Goal: Task Accomplishment & Management: Complete application form

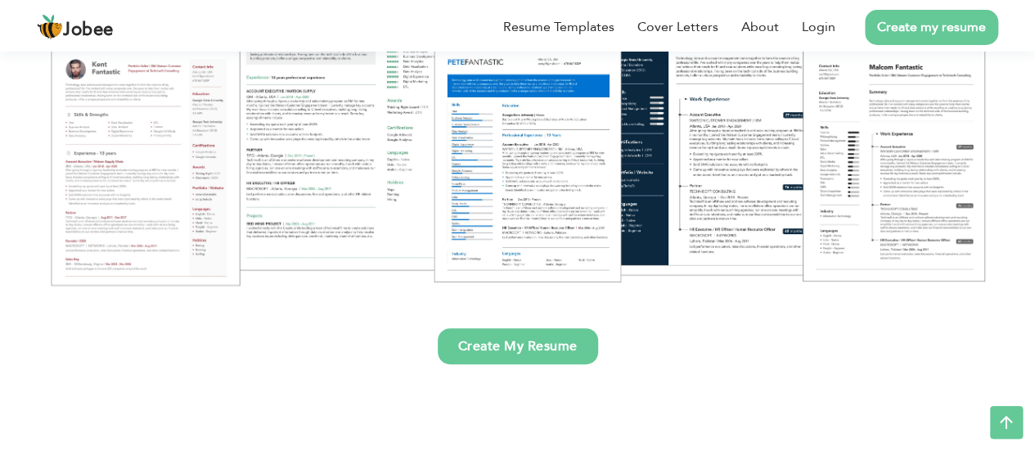
scroll to position [268, 0]
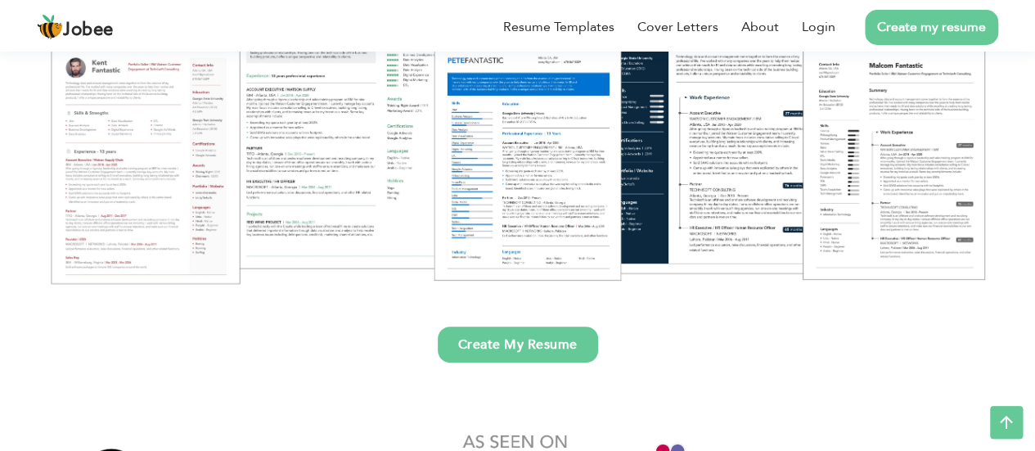
click at [567, 349] on link "Create My Resume" at bounding box center [518, 344] width 160 height 36
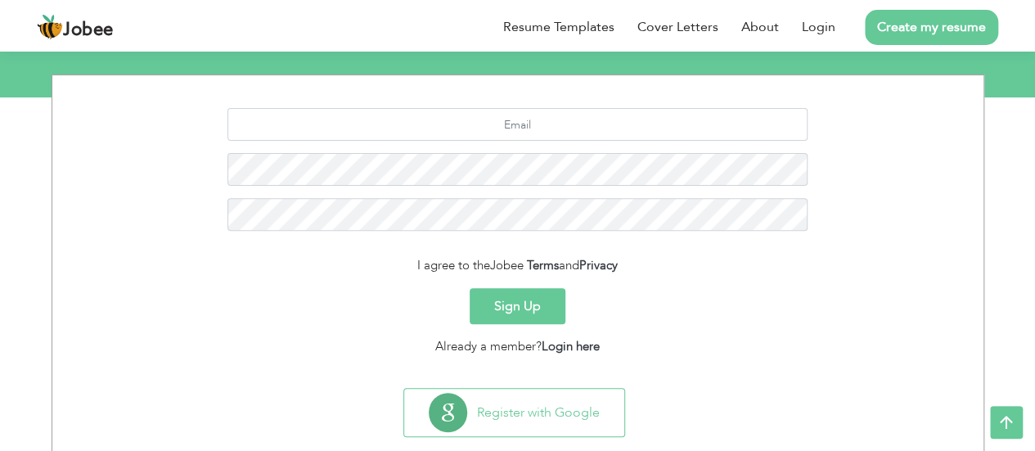
scroll to position [227, 0]
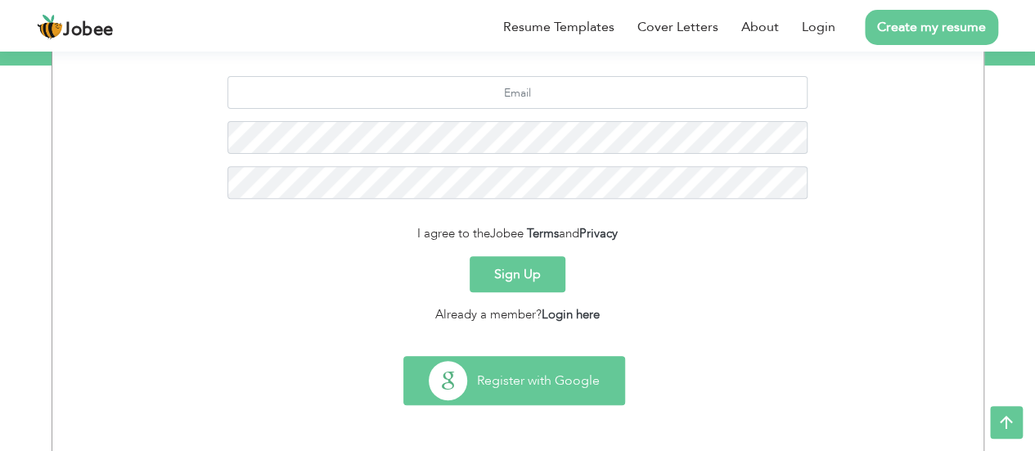
click at [533, 392] on button "Register with Google" at bounding box center [514, 380] width 220 height 47
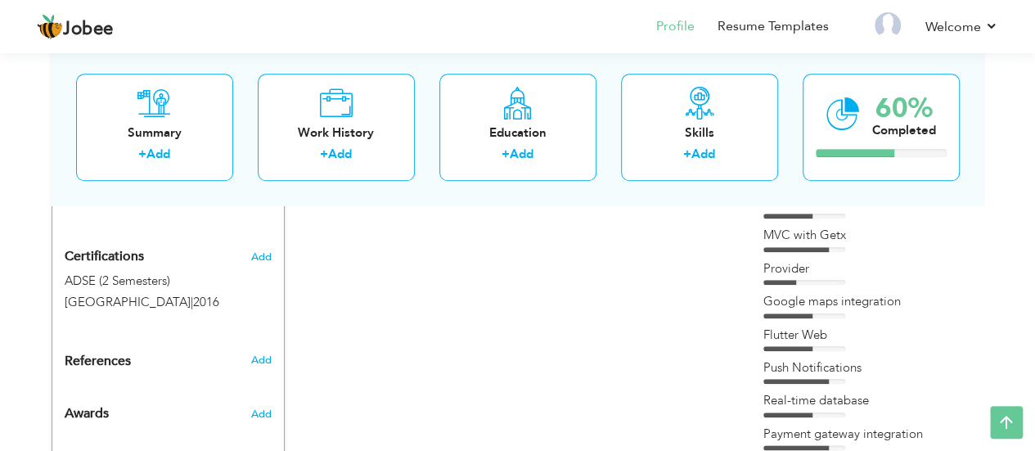
scroll to position [682, 0]
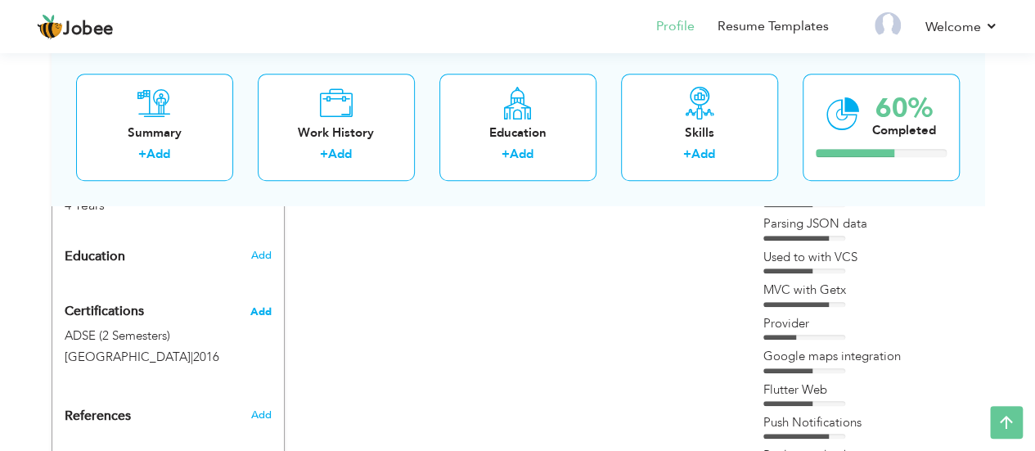
click at [266, 306] on span "Add" at bounding box center [260, 311] width 21 height 11
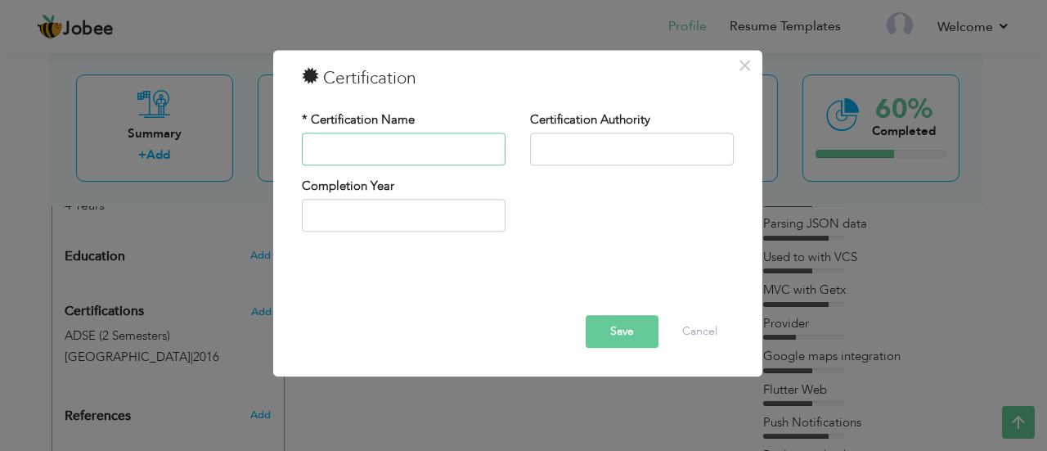
click at [385, 151] on input "text" at bounding box center [404, 149] width 204 height 33
paste input "Problem Solving (Basic):"
type input "Problem Solving (Basic):"
click at [570, 150] on input "text" at bounding box center [632, 149] width 204 height 33
type input "a"
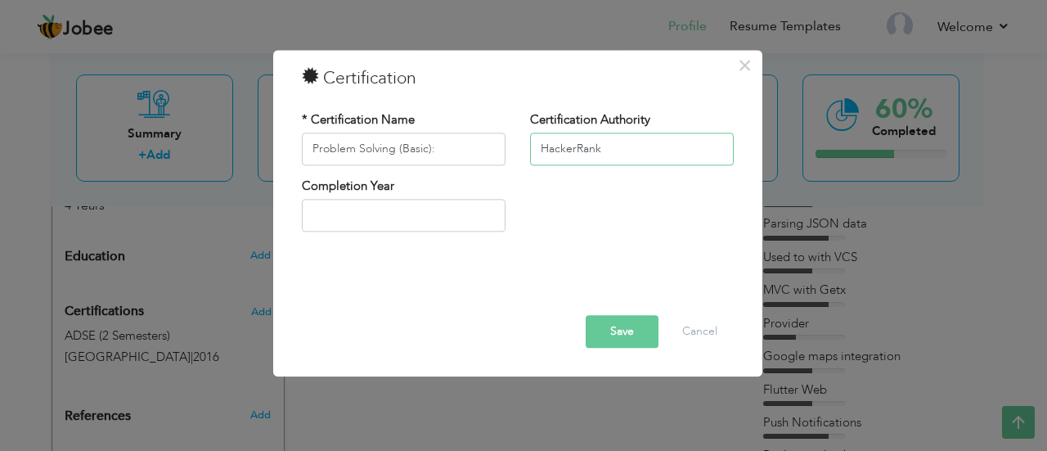
type input "HackerRank"
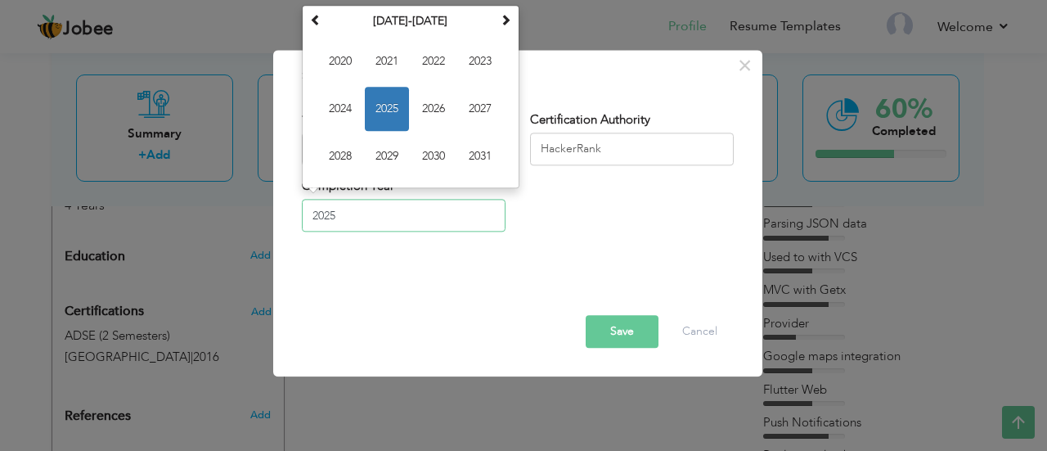
click at [443, 210] on input "2025" at bounding box center [404, 216] width 204 height 33
click at [488, 58] on span "2023" at bounding box center [480, 61] width 44 height 44
type input "2023"
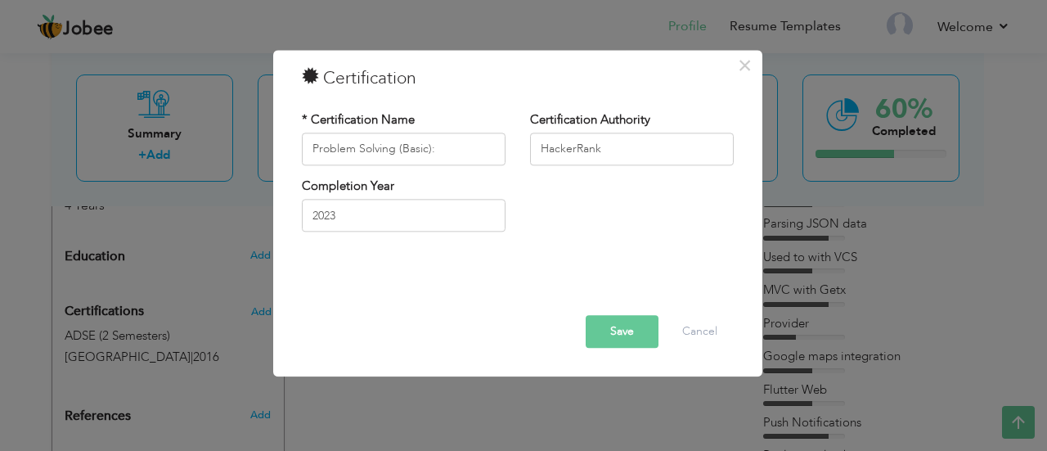
click at [650, 331] on button "Save" at bounding box center [622, 331] width 73 height 33
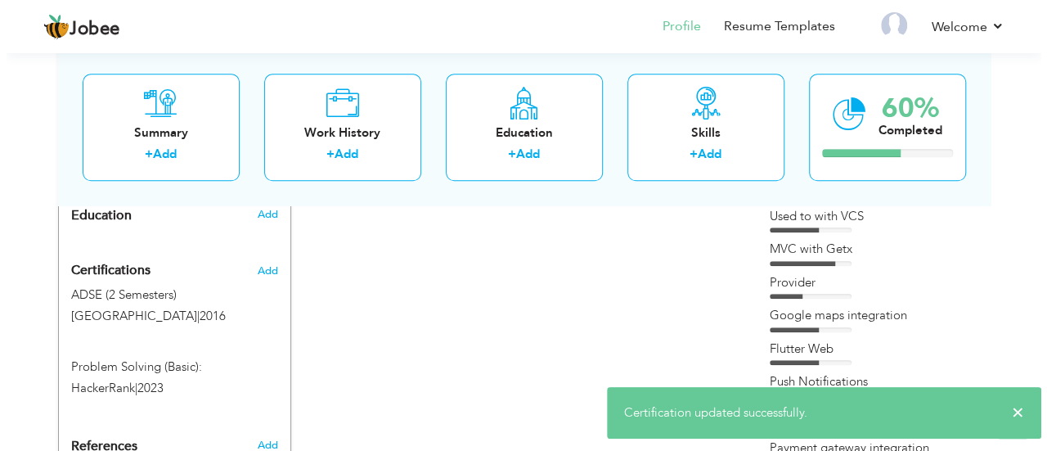
scroll to position [714, 0]
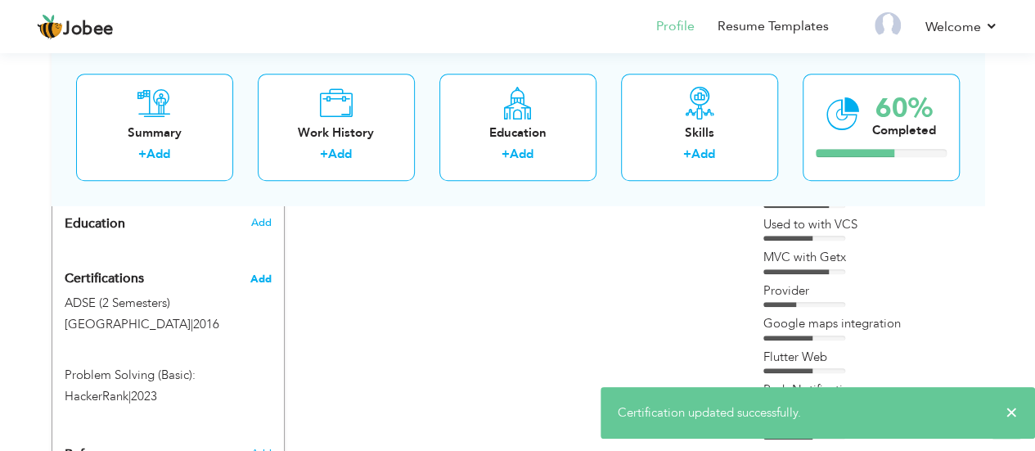
click at [269, 273] on span "Add" at bounding box center [260, 278] width 21 height 11
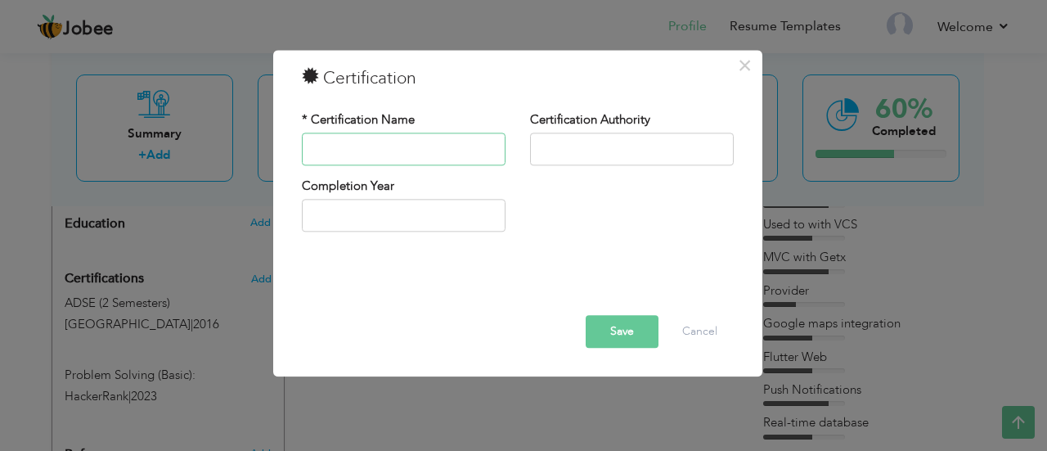
click at [436, 151] on input "text" at bounding box center [404, 149] width 204 height 33
paste input "Build Native Mobile Apps with Flutter (Google):"
click at [440, 146] on input "Build Native Mobile Apps with Flutter (Google):" at bounding box center [404, 149] width 204 height 33
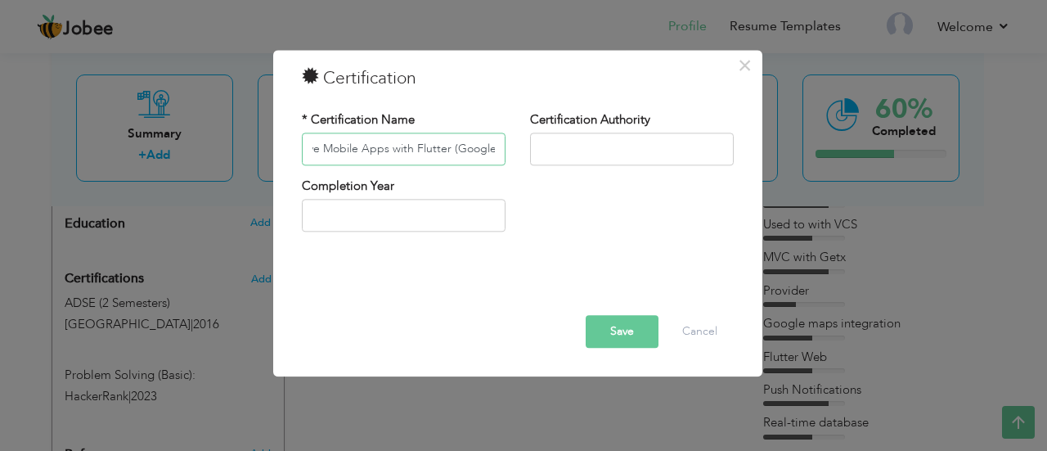
type input "Build Native Mobile Apps with Flutter (Google)"
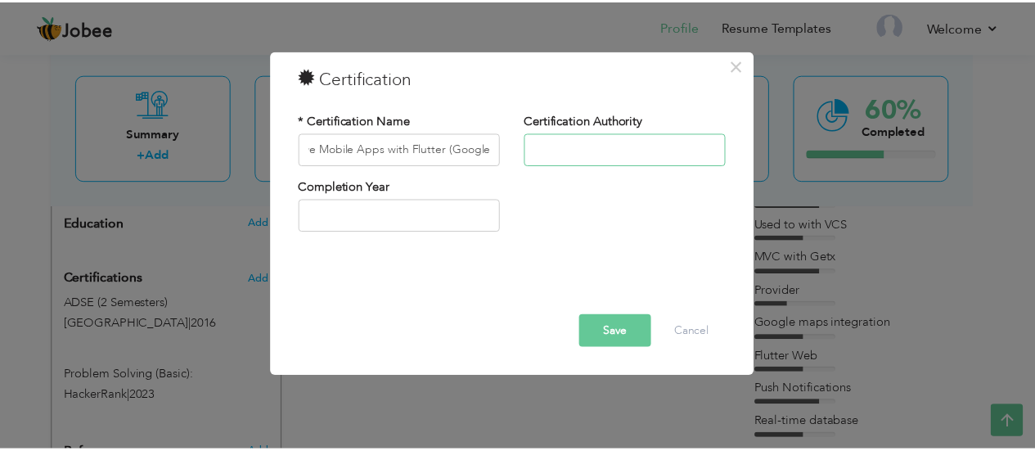
scroll to position [0, 0]
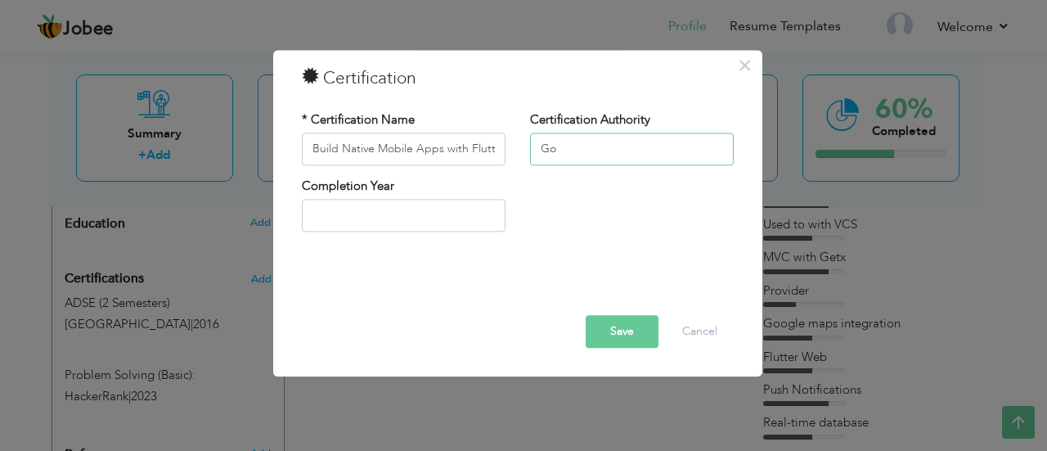
type input "G"
type input "Udacity"
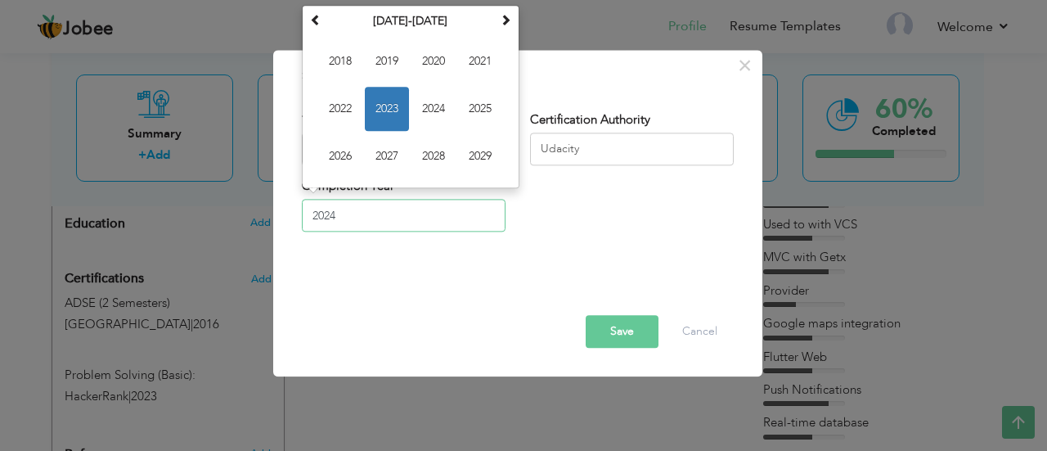
type input "2024"
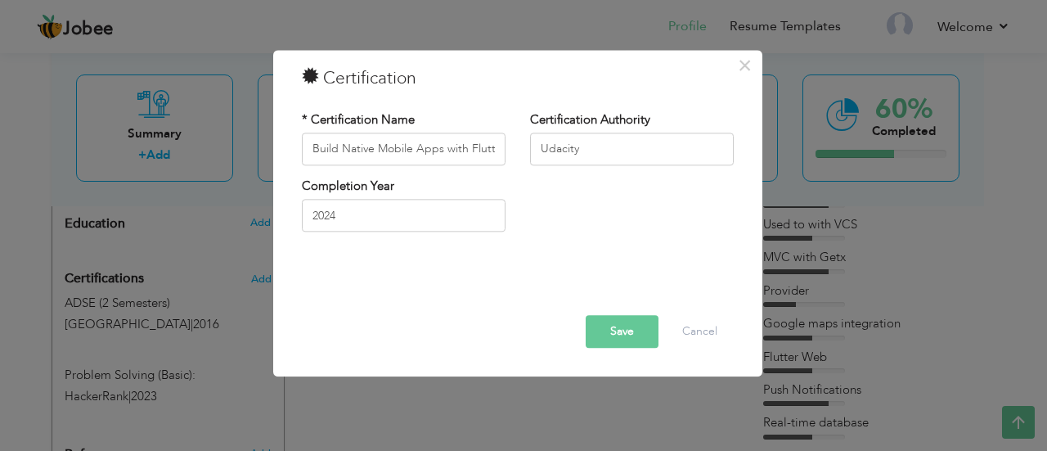
click at [615, 335] on button "Save" at bounding box center [622, 331] width 73 height 33
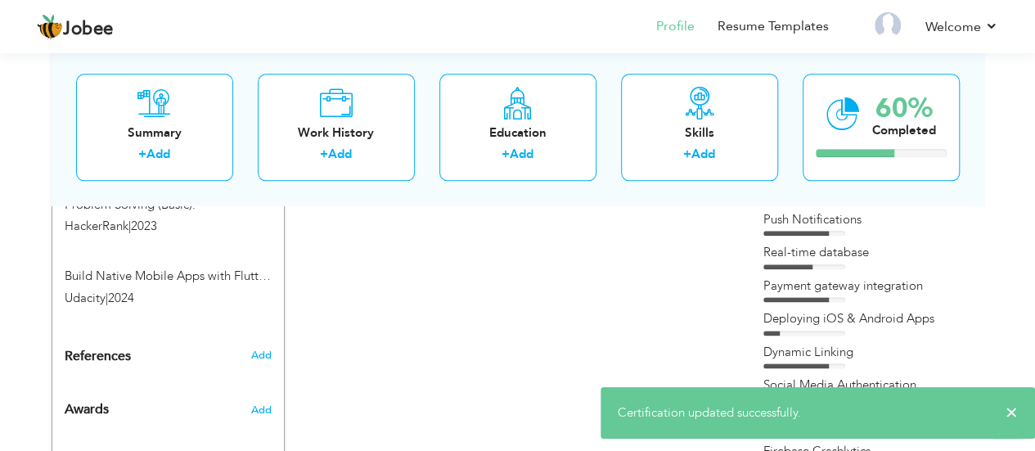
scroll to position [884, 0]
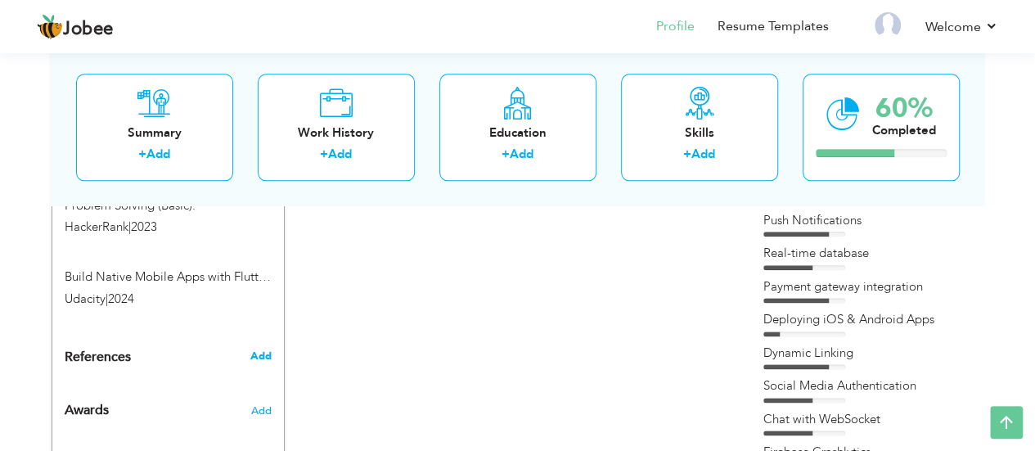
click at [264, 349] on span "Add" at bounding box center [260, 356] width 21 height 15
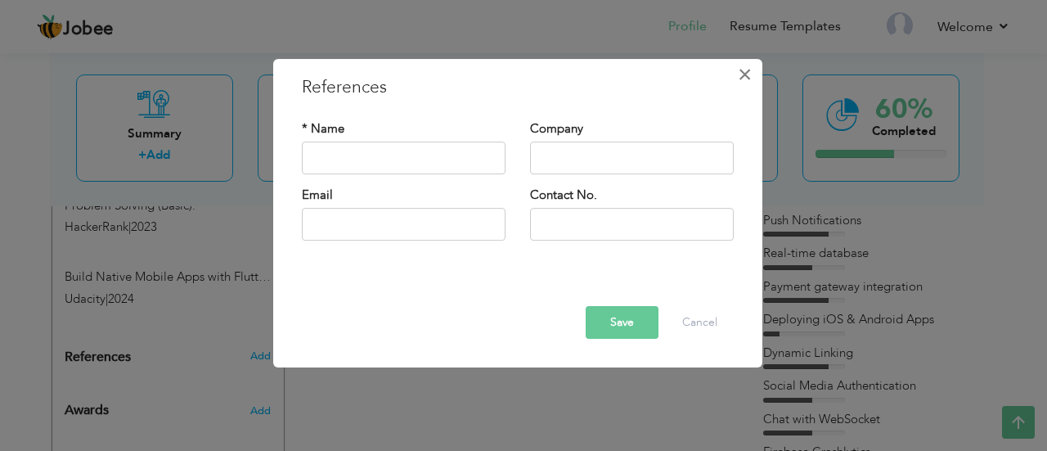
click at [740, 83] on span "×" at bounding box center [745, 74] width 14 height 29
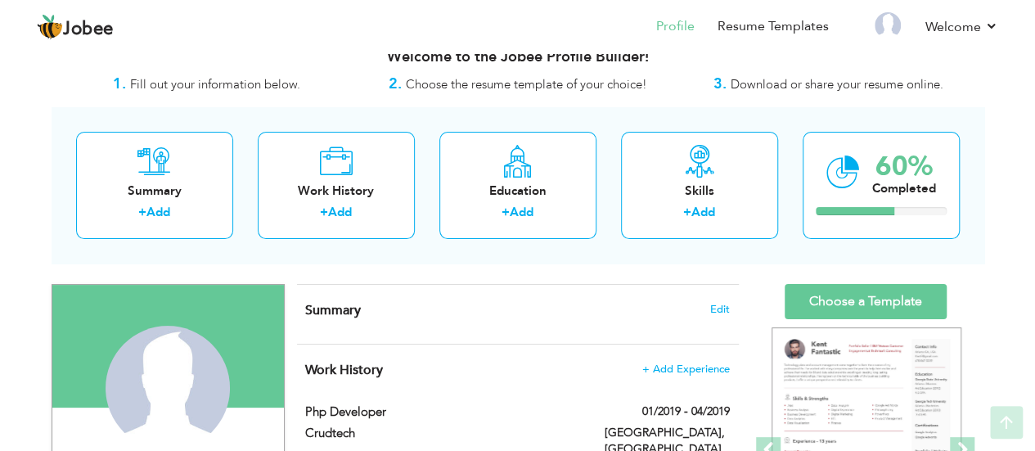
scroll to position [17, 0]
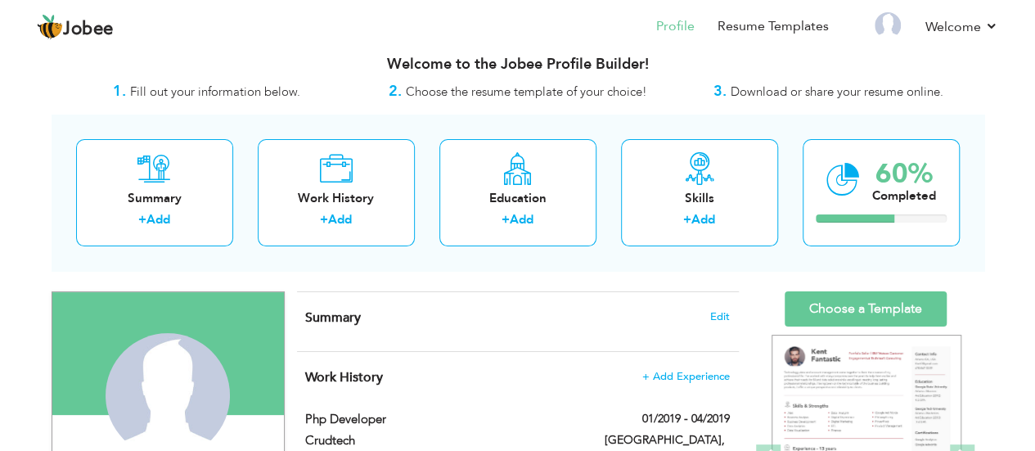
click at [650, 293] on div "Summary Edit" at bounding box center [518, 321] width 442 height 59
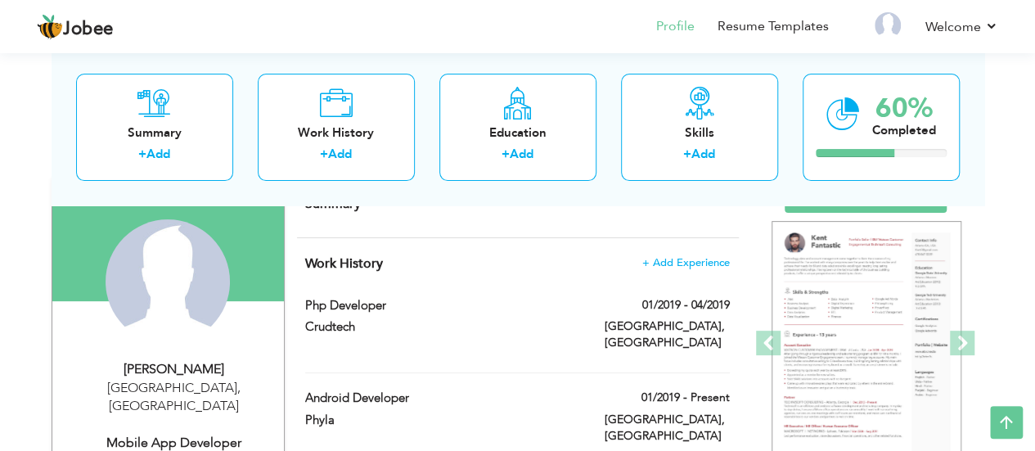
scroll to position [125, 0]
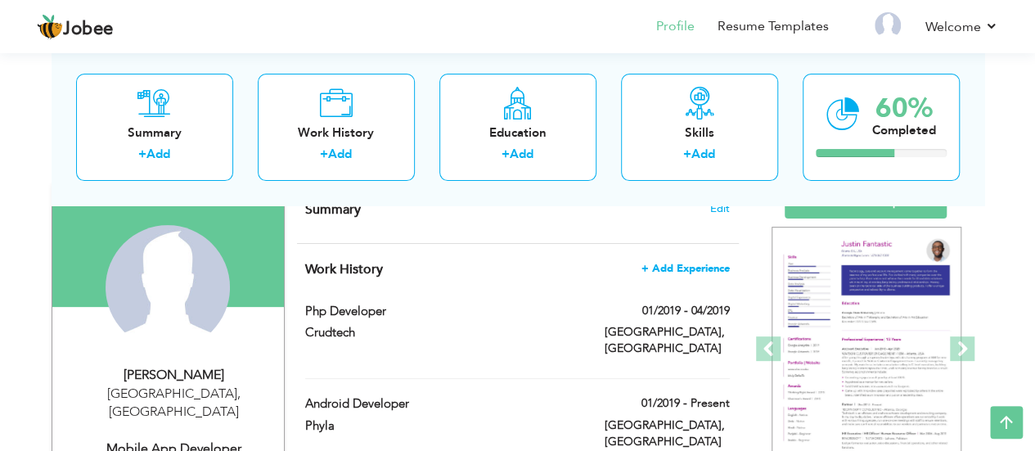
click at [698, 268] on span "+ Add Experience" at bounding box center [685, 268] width 88 height 11
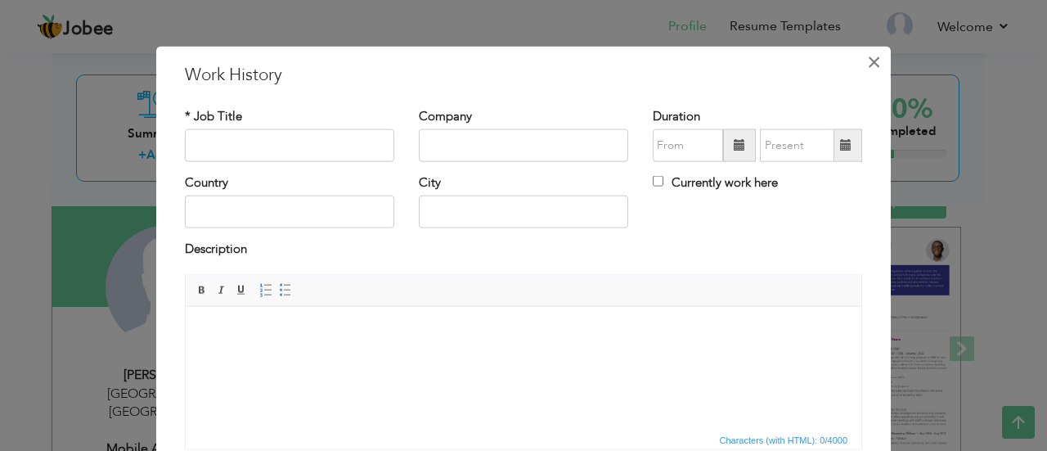
click at [879, 57] on button "×" at bounding box center [874, 61] width 26 height 26
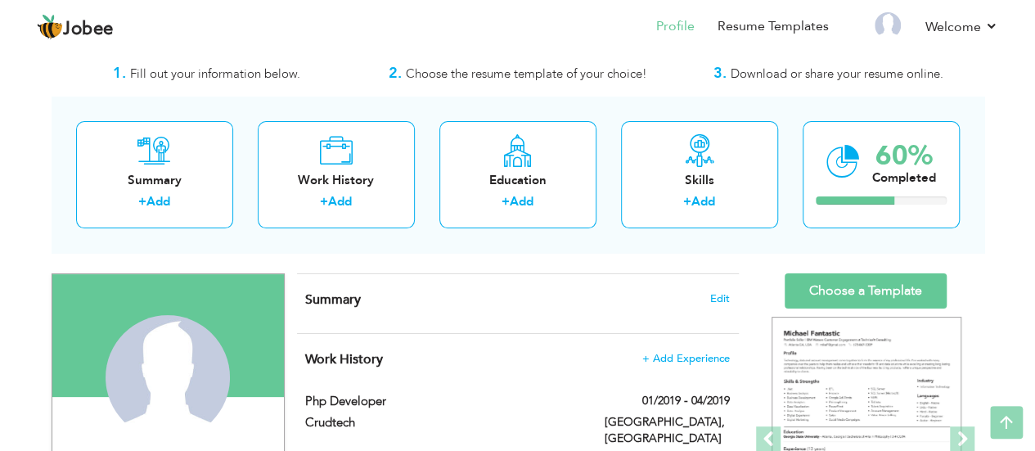
scroll to position [31, 0]
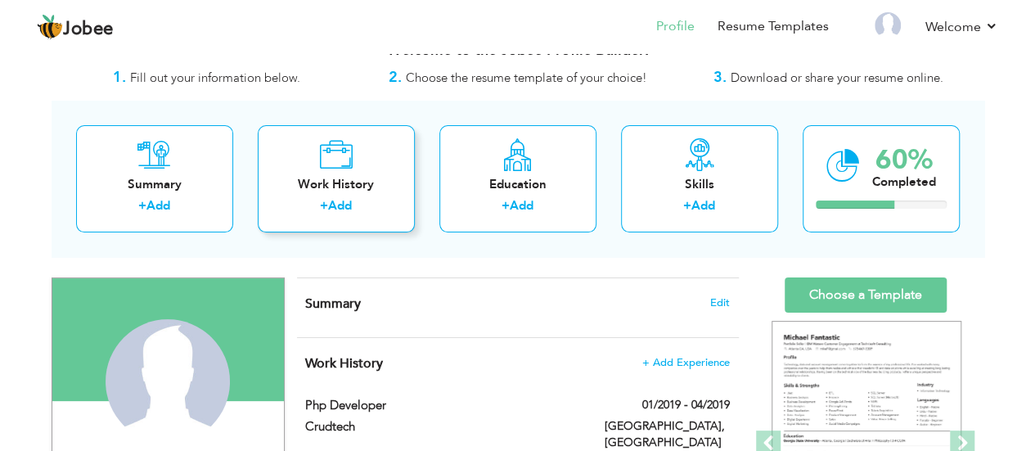
click at [329, 220] on div "Work History + Add" at bounding box center [336, 178] width 157 height 107
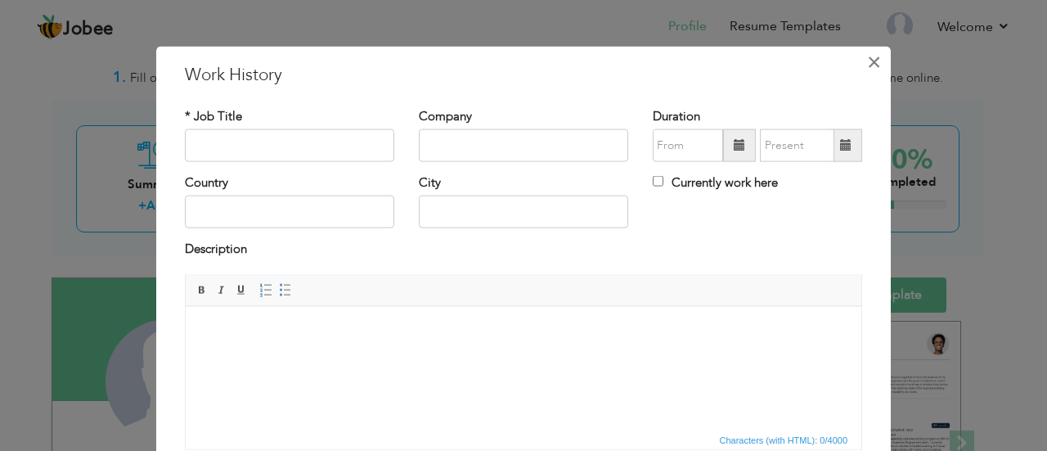
click at [867, 62] on span "×" at bounding box center [874, 61] width 14 height 29
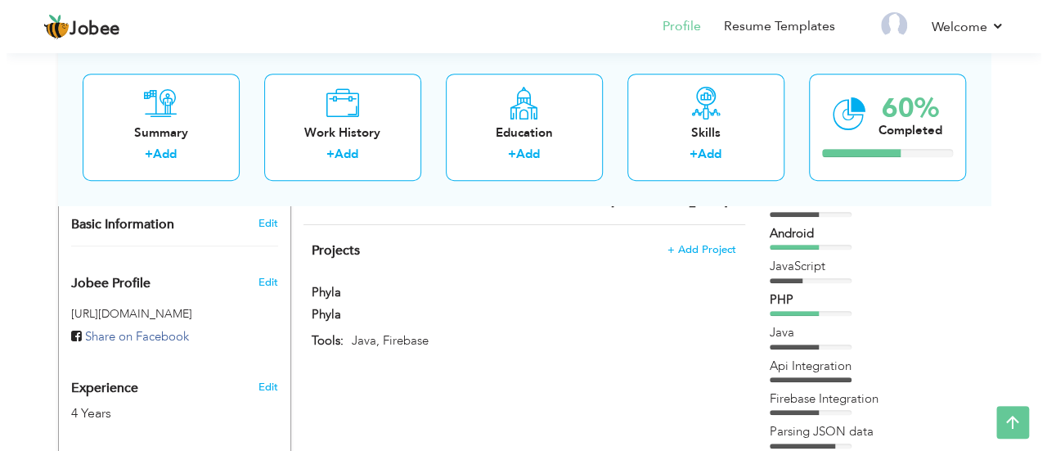
scroll to position [473, 0]
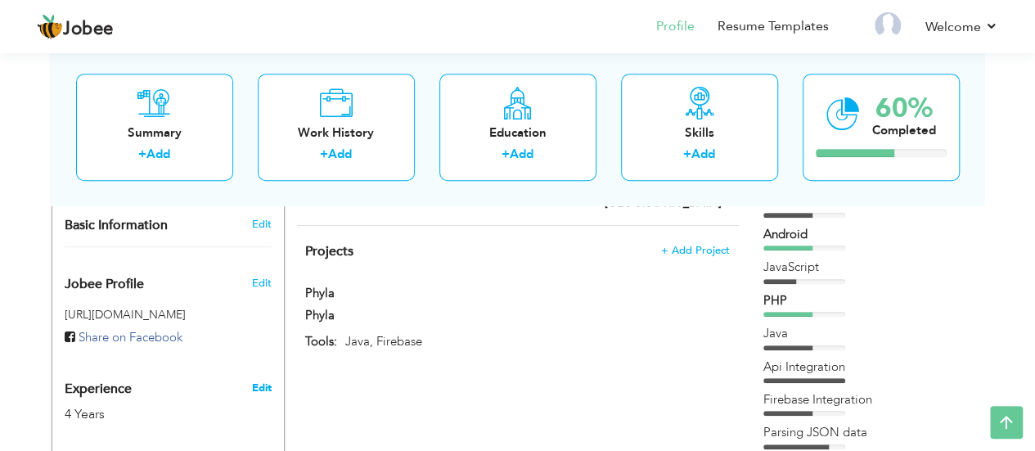
click at [261, 380] on link "Edit" at bounding box center [261, 387] width 20 height 15
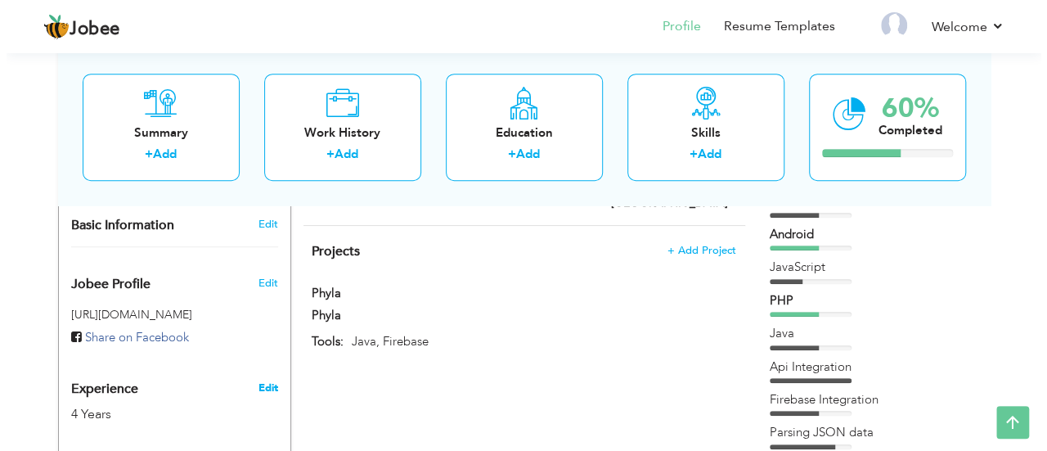
type input "[DEMOGRAPHIC_DATA]"
type input "Aseel"
type input "03043065290"
select select "number:166"
type input "[GEOGRAPHIC_DATA]"
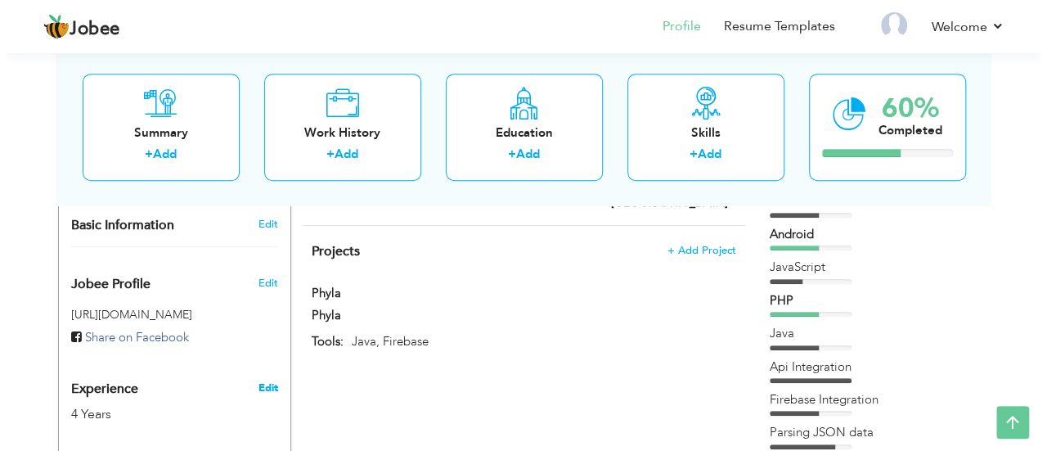
select select "number:6"
type input "CRUDTECH"
type input "Mobile App Developer"
type input "[URL][DOMAIN_NAME]"
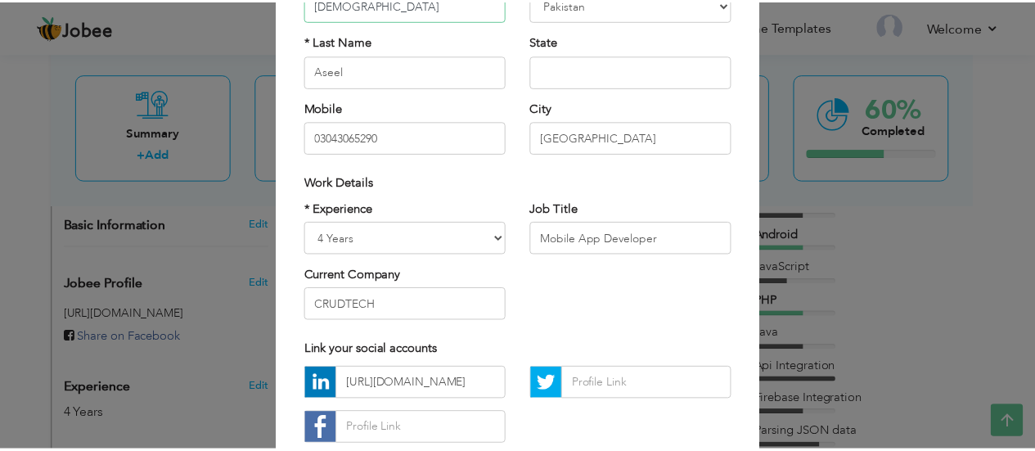
scroll to position [48, 0]
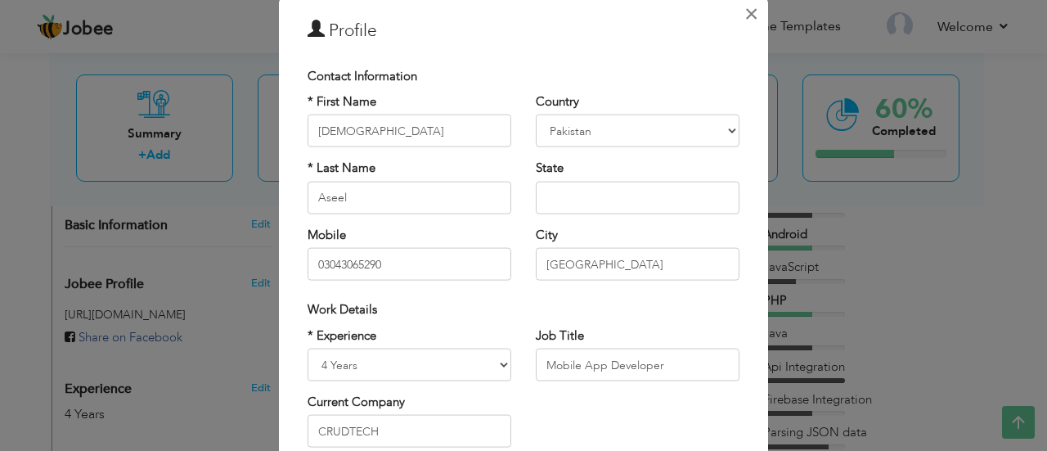
click at [745, 16] on span "×" at bounding box center [752, 12] width 14 height 29
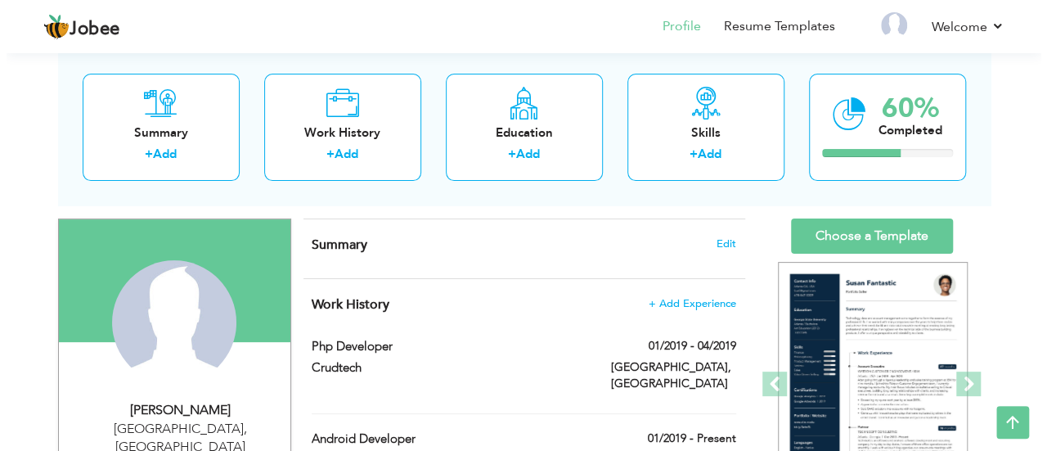
scroll to position [88, 0]
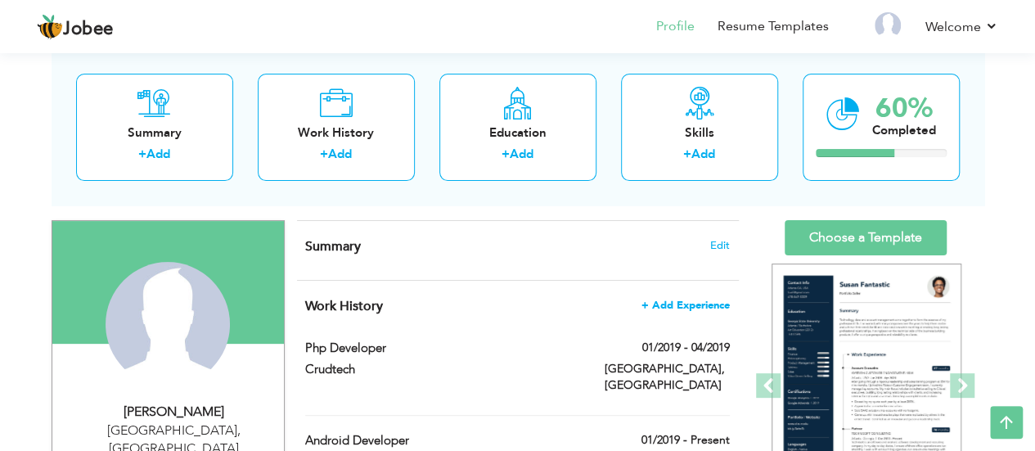
click at [667, 305] on span "+ Add Experience" at bounding box center [685, 304] width 88 height 11
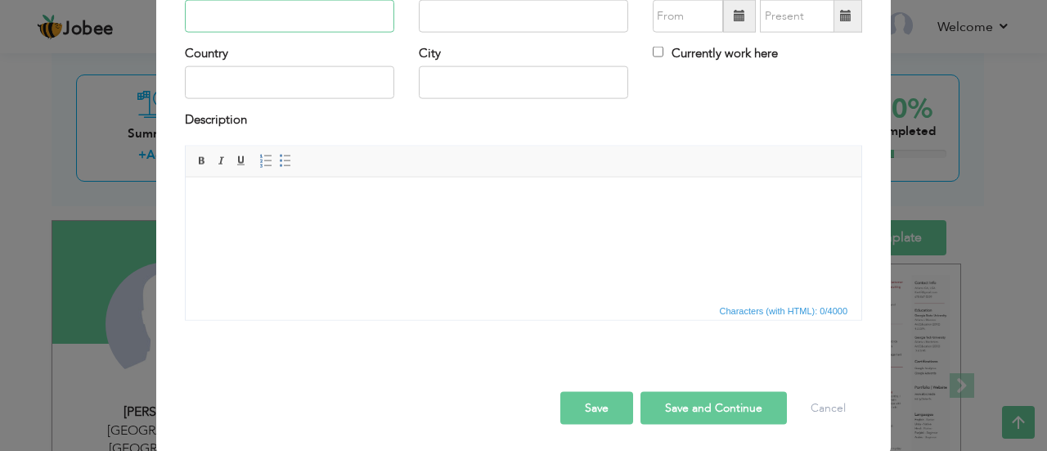
scroll to position [0, 0]
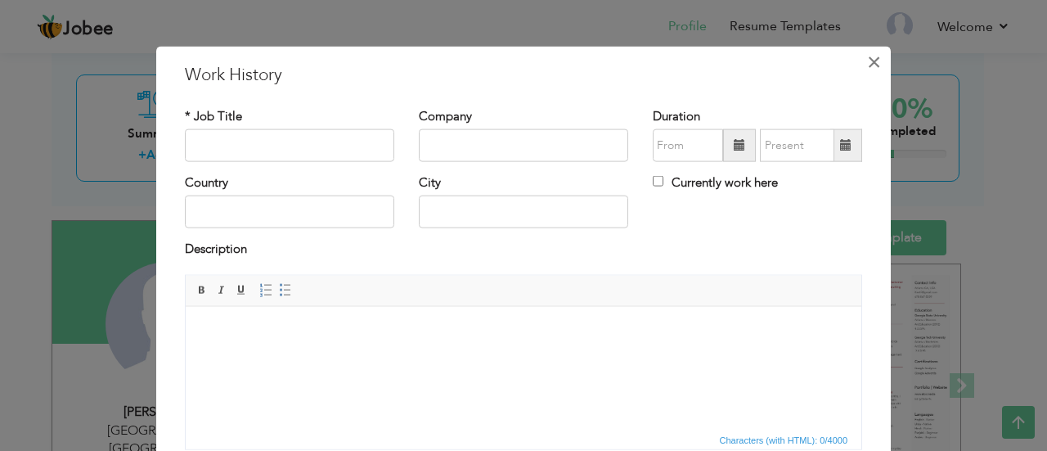
click at [871, 65] on span "×" at bounding box center [874, 61] width 14 height 29
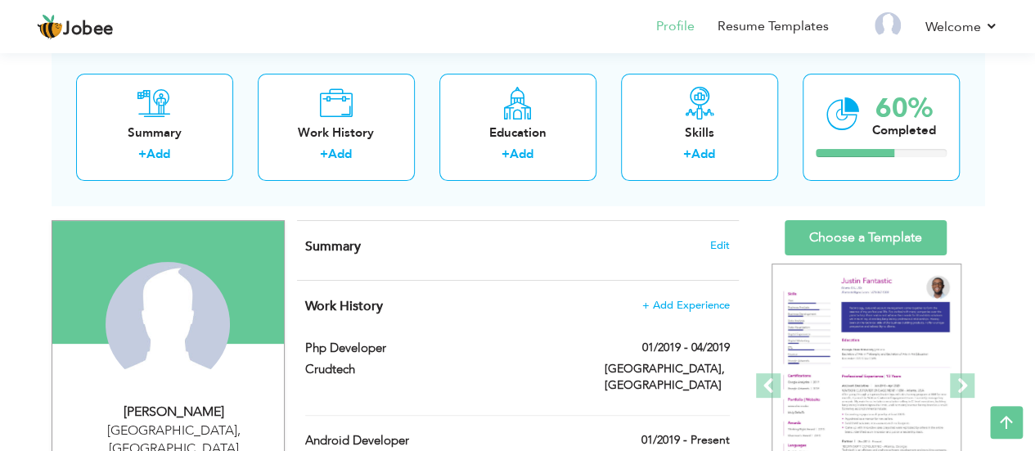
drag, startPoint x: 718, startPoint y: 305, endPoint x: 669, endPoint y: 431, distance: 134.9
click at [669, 431] on div "Work History + Add Experience Php Developer 01/2019 - 04/2019 Php Developer 01/…" at bounding box center [518, 446] width 442 height 330
click at [718, 348] on span at bounding box center [723, 345] width 11 height 11
type input "Php Developer"
type input "Crudtech"
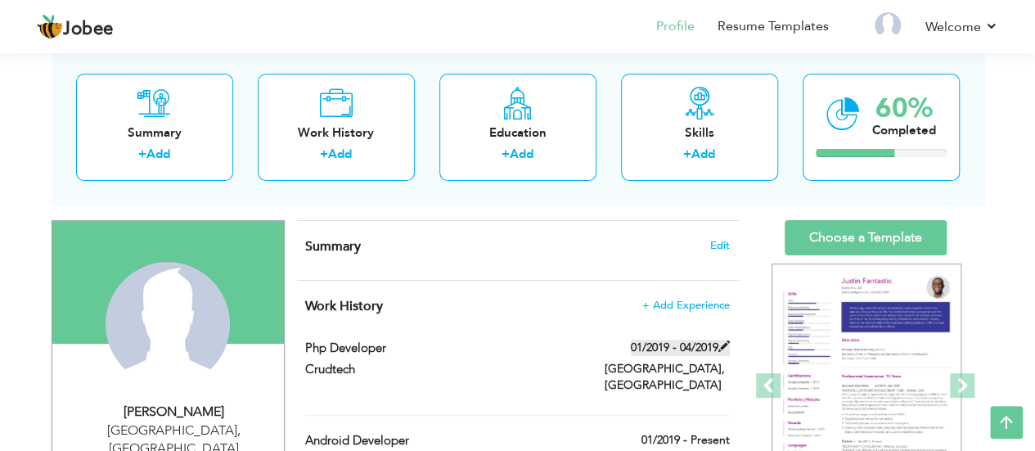
type input "01/2019"
type input "04/2019"
type input "[GEOGRAPHIC_DATA]"
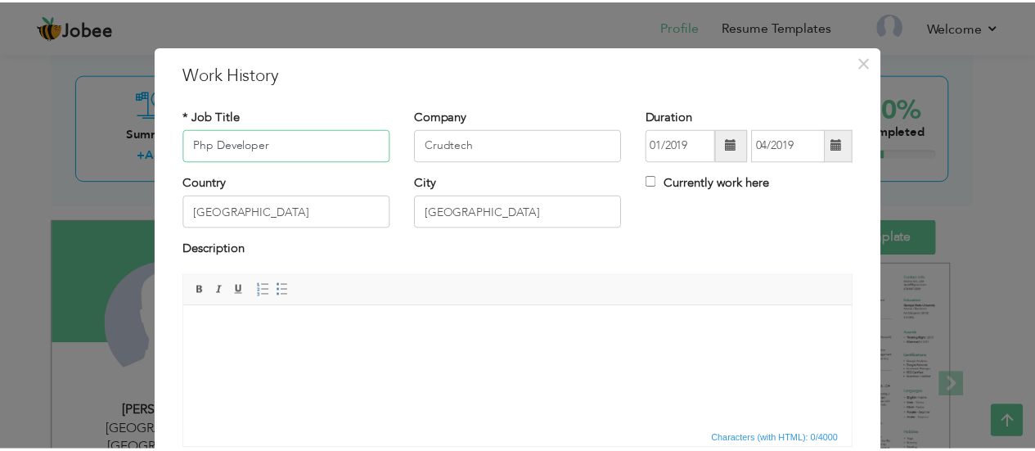
scroll to position [129, 0]
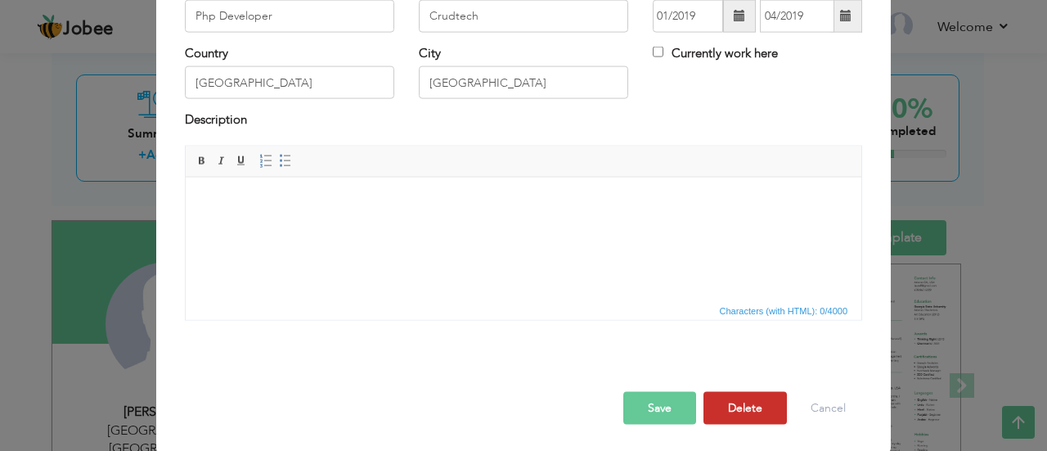
click at [739, 398] on button "Delete" at bounding box center [745, 407] width 83 height 33
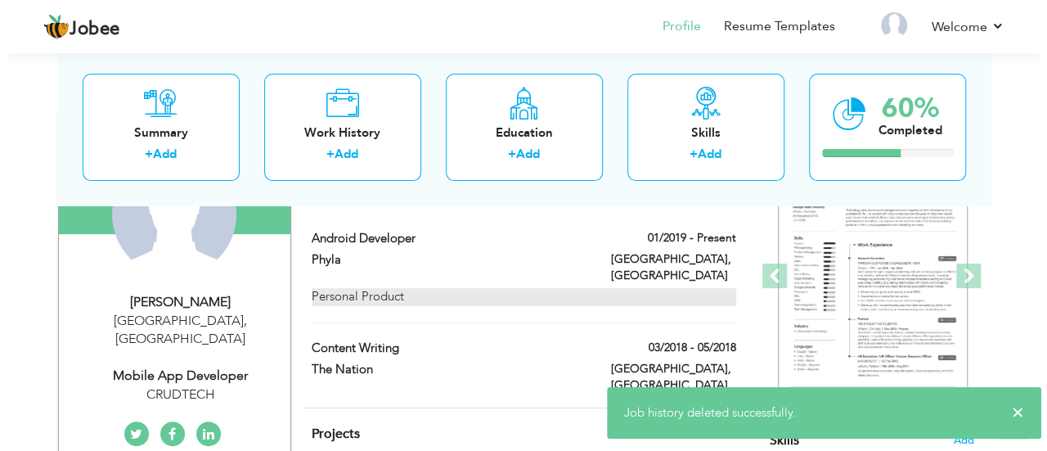
scroll to position [182, 0]
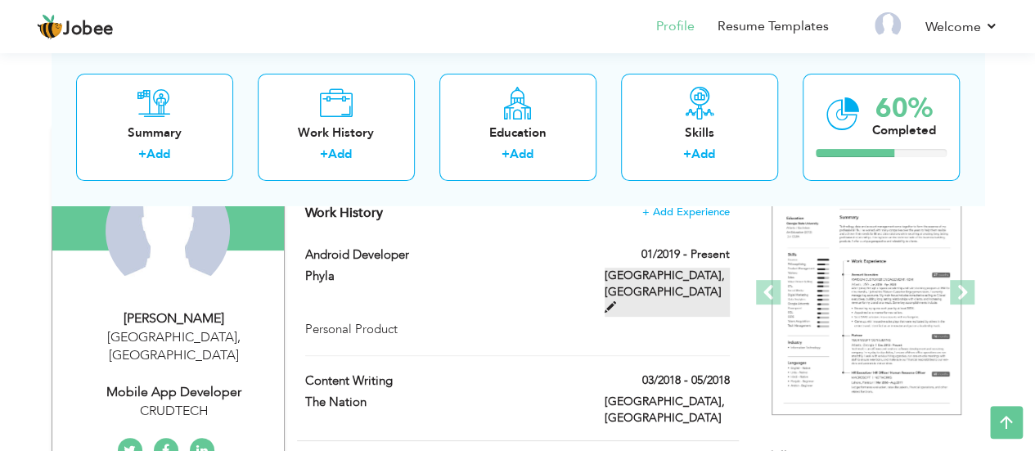
click at [693, 274] on label "[GEOGRAPHIC_DATA], [GEOGRAPHIC_DATA]" at bounding box center [667, 292] width 125 height 49
type input "Android Developer"
type input "Phyla"
checkbox input "true"
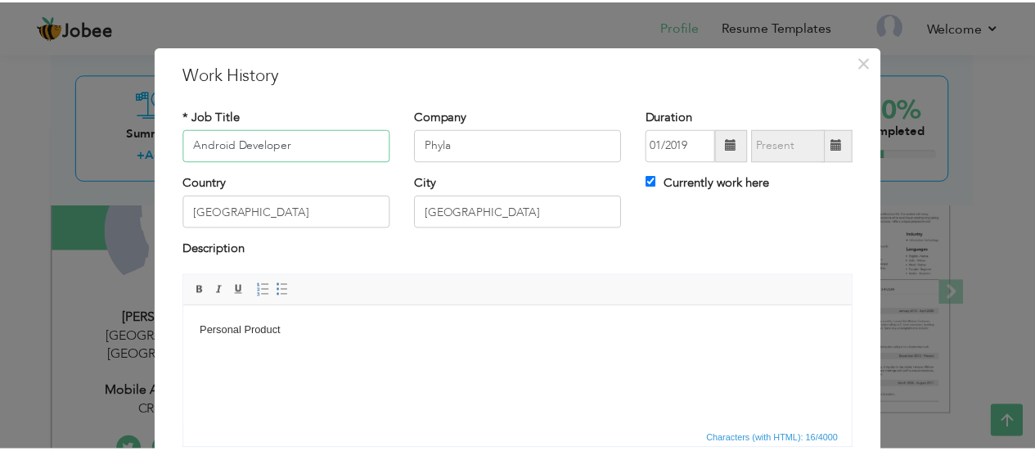
scroll to position [129, 0]
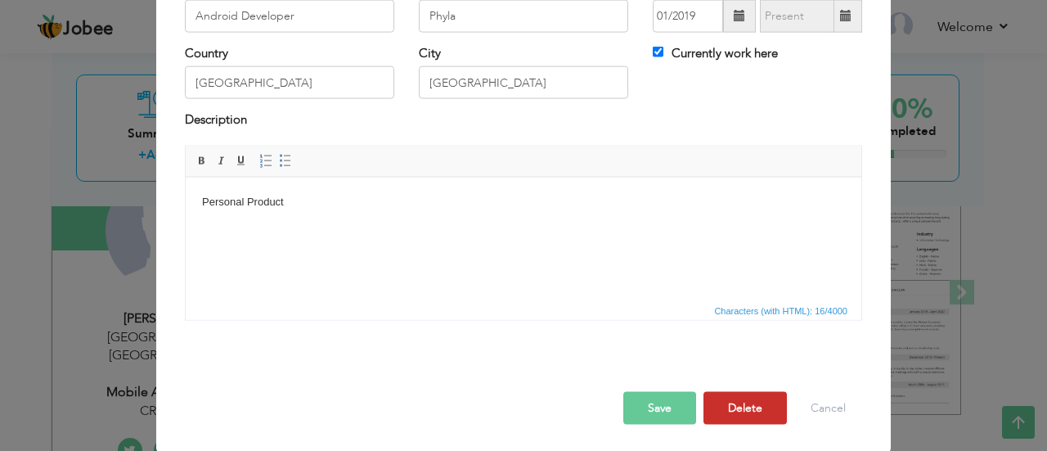
click at [732, 394] on button "Delete" at bounding box center [745, 407] width 83 height 33
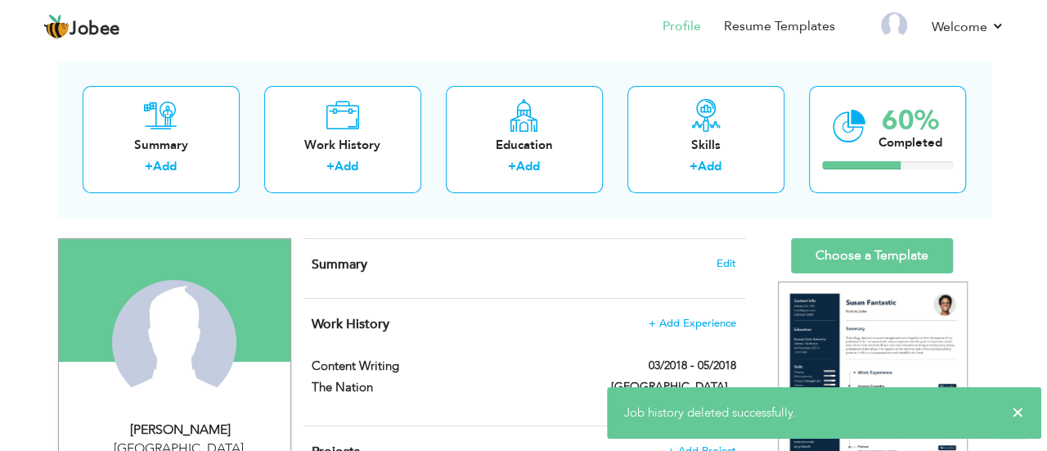
scroll to position [69, 0]
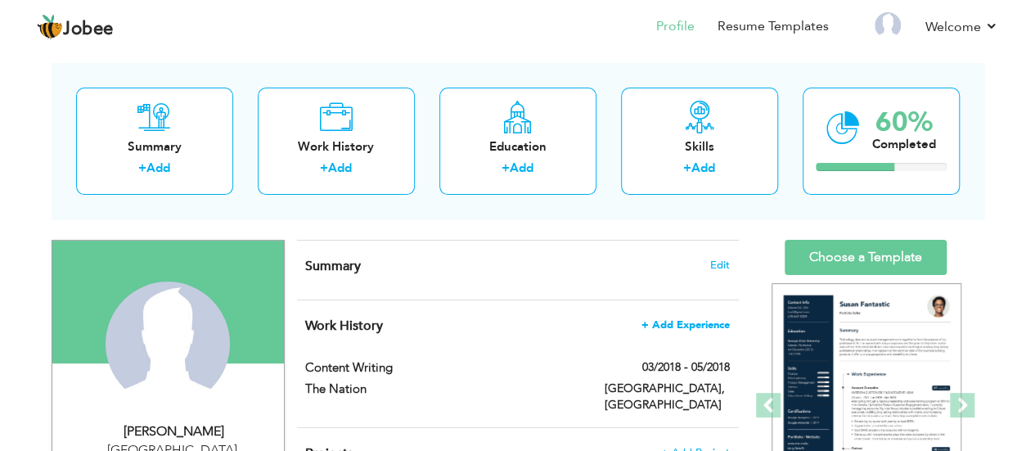
click at [671, 322] on span "+ Add Experience" at bounding box center [685, 324] width 88 height 11
checkbox input "false"
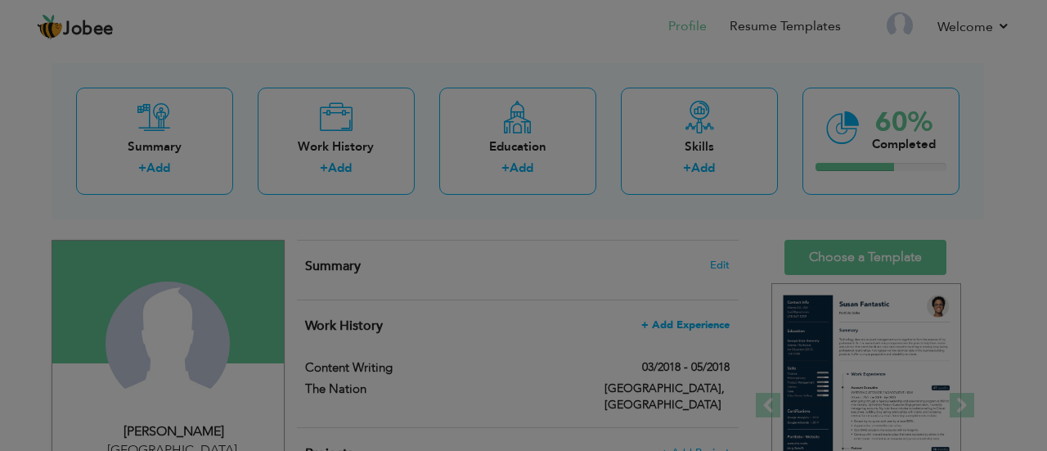
scroll to position [0, 0]
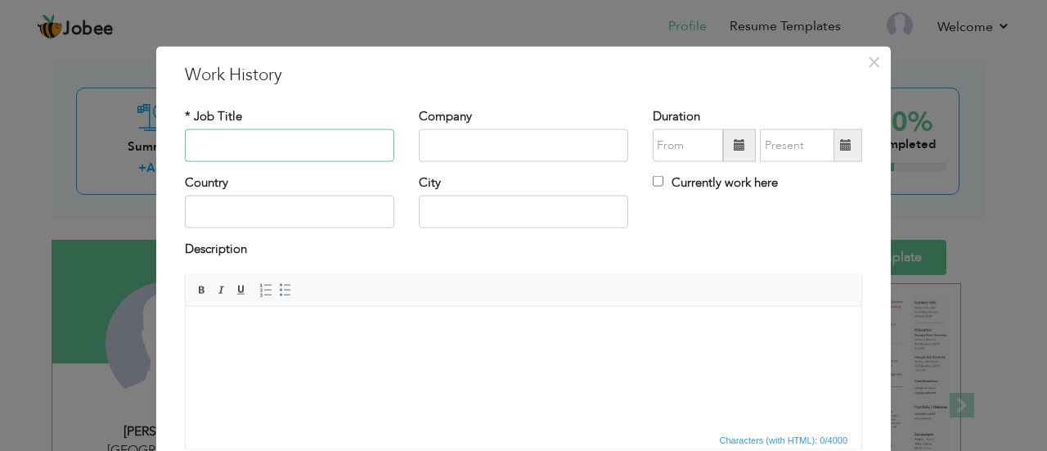
paste input "Junior Php Developer"
click at [299, 144] on input "Junior Php Developer" at bounding box center [289, 145] width 209 height 33
type input "Junior Php Developer"
type input "CRUDTECH"
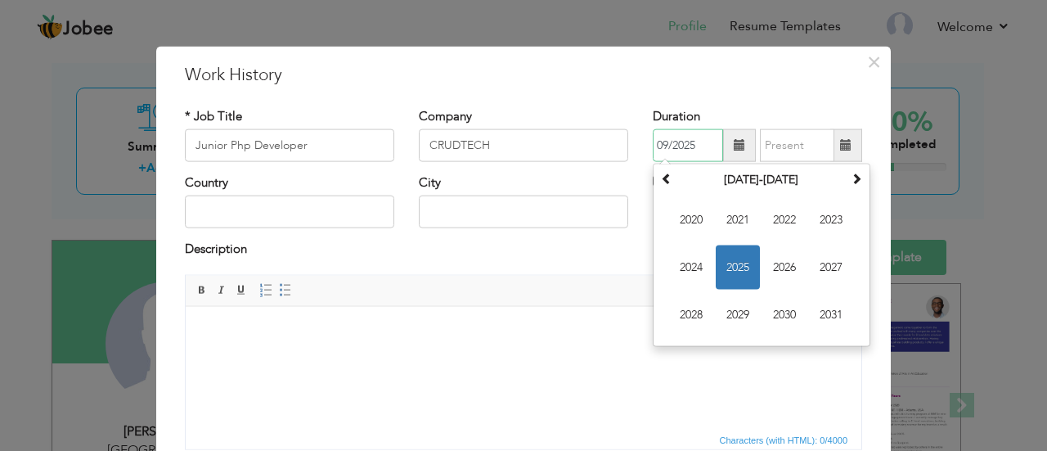
click at [691, 154] on input "09/2025" at bounding box center [688, 145] width 70 height 33
click at [658, 145] on input "09/2018" at bounding box center [688, 145] width 70 height 33
type input "12/2018"
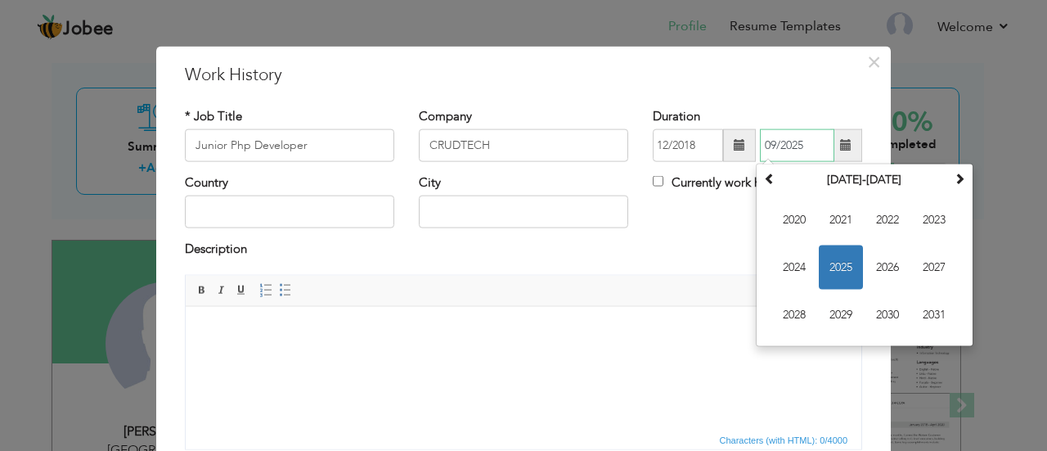
click at [776, 146] on input "09/2025" at bounding box center [797, 145] width 74 height 33
type input "08/2019"
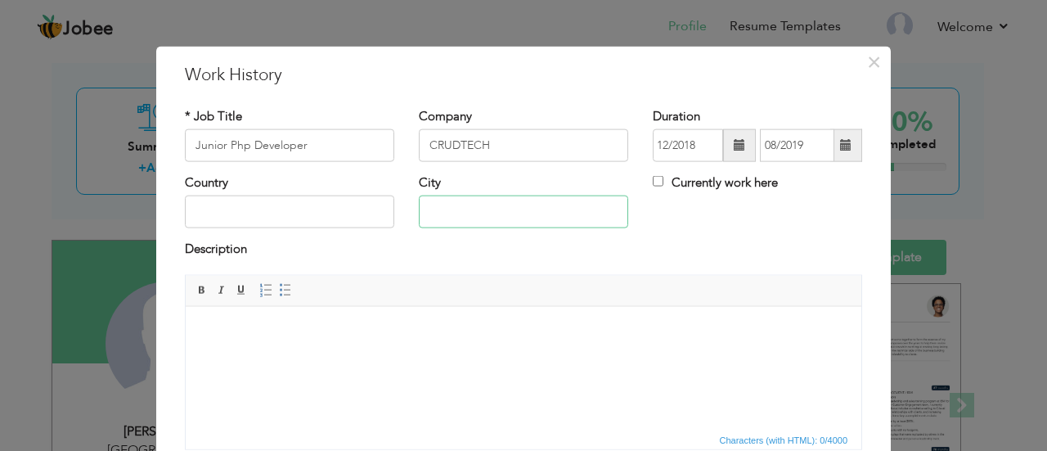
click at [483, 219] on input "text" at bounding box center [523, 212] width 209 height 33
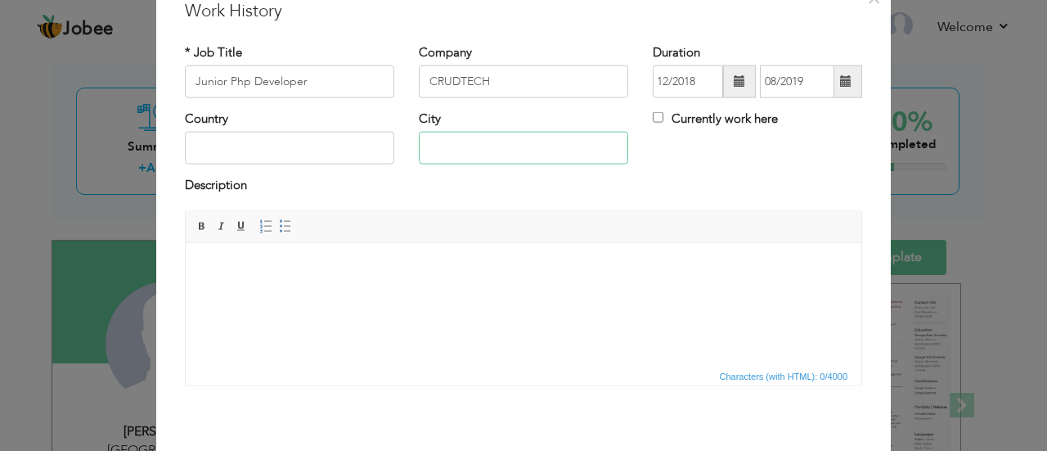
scroll to position [129, 0]
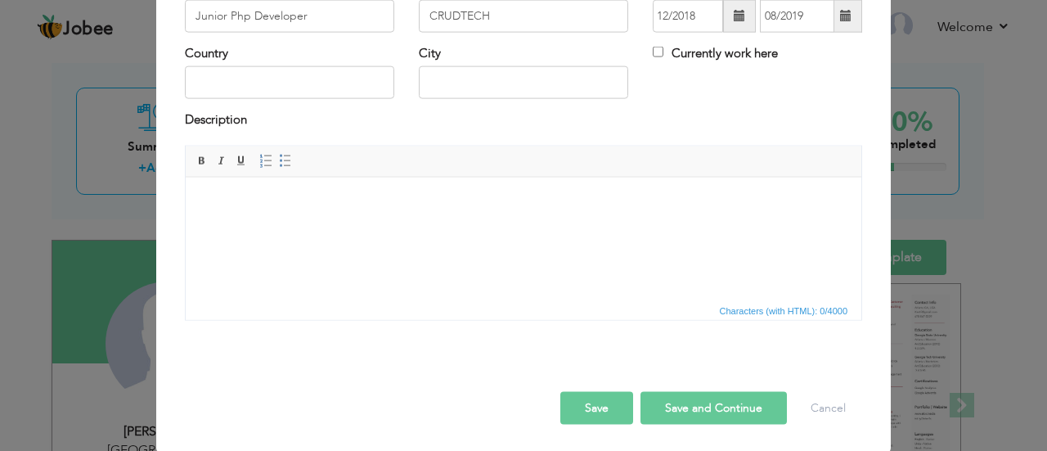
click at [294, 217] on html at bounding box center [524, 202] width 676 height 50
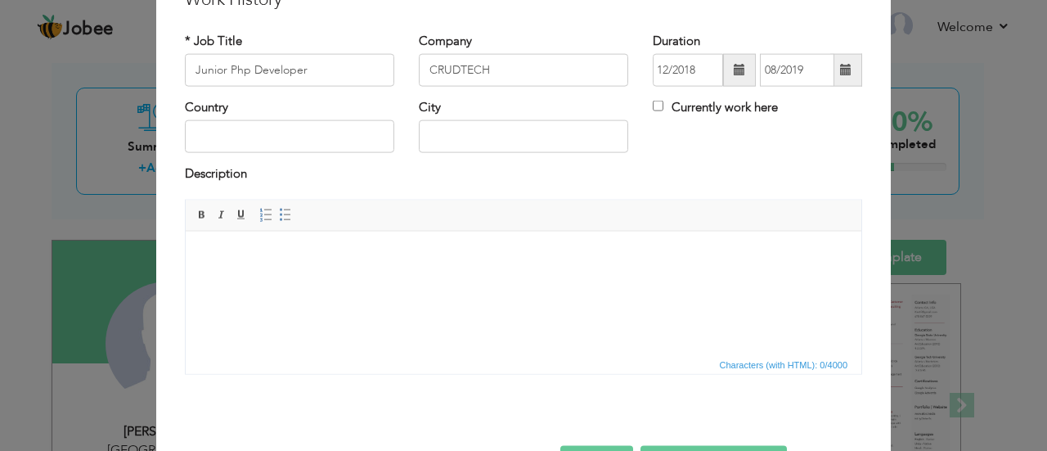
scroll to position [74, 0]
drag, startPoint x: 470, startPoint y: 449, endPoint x: 290, endPoint y: 262, distance: 259.8
click at [290, 262] on body at bounding box center [523, 257] width 643 height 17
click at [360, 282] on html at bounding box center [524, 257] width 676 height 50
click at [337, 256] on body at bounding box center [523, 257] width 643 height 17
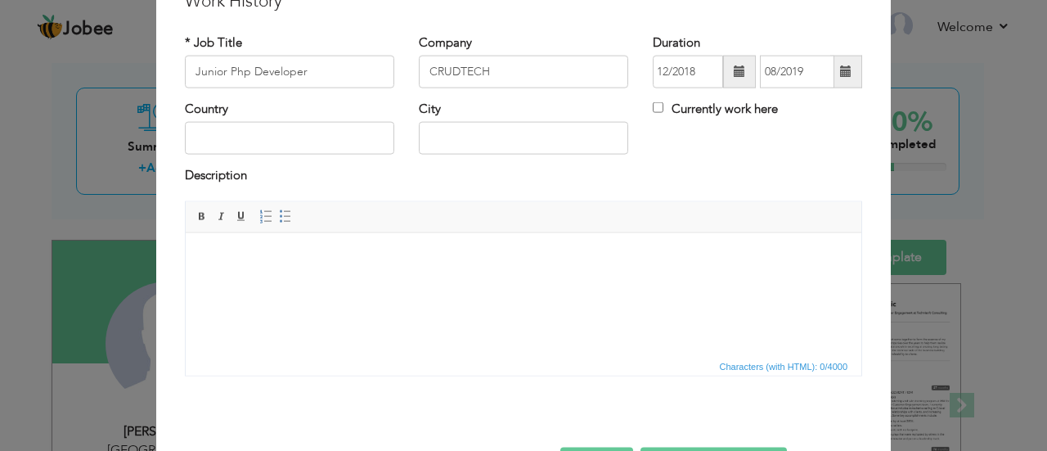
click at [349, 268] on html at bounding box center [524, 257] width 676 height 50
click at [389, 254] on body at bounding box center [523, 257] width 643 height 17
click at [389, 275] on html at bounding box center [524, 257] width 676 height 50
click at [418, 282] on html "Created database and business logic for the project" at bounding box center [524, 257] width 676 height 50
click at [381, 273] on body "Created database and business logic for the project ​​​​​​​" at bounding box center [523, 266] width 643 height 34
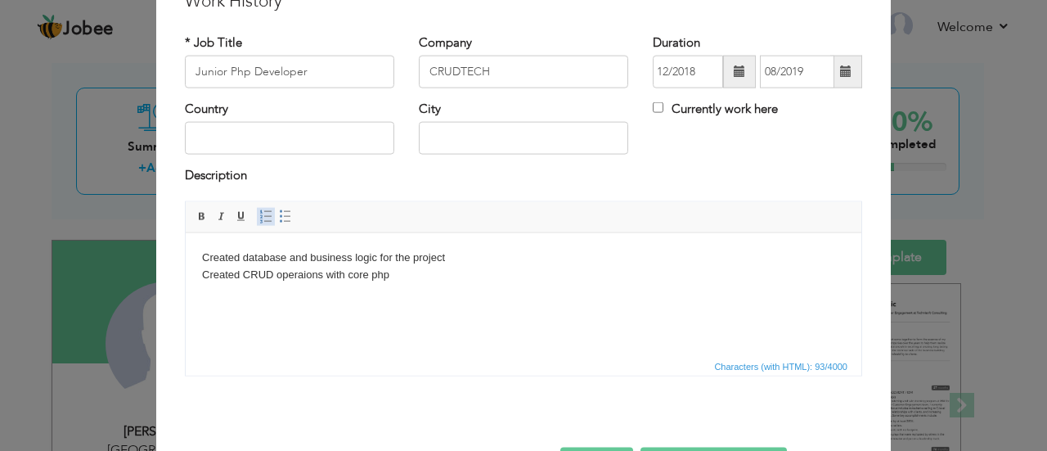
click at [259, 215] on span at bounding box center [265, 215] width 13 height 13
click at [197, 286] on html "Created database and business logic for the project Created CRUD operaions with…" at bounding box center [524, 271] width 676 height 78
click at [259, 216] on span at bounding box center [265, 215] width 13 height 13
click at [372, 277] on li "Created CRUD operaions with core php" at bounding box center [524, 274] width 578 height 17
click at [439, 141] on input "text" at bounding box center [523, 138] width 209 height 33
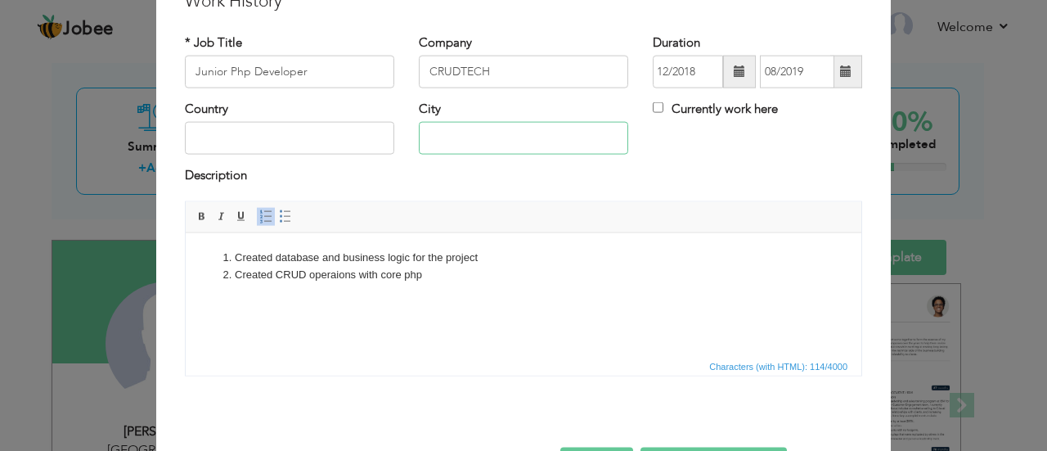
type input "[GEOGRAPHIC_DATA]"
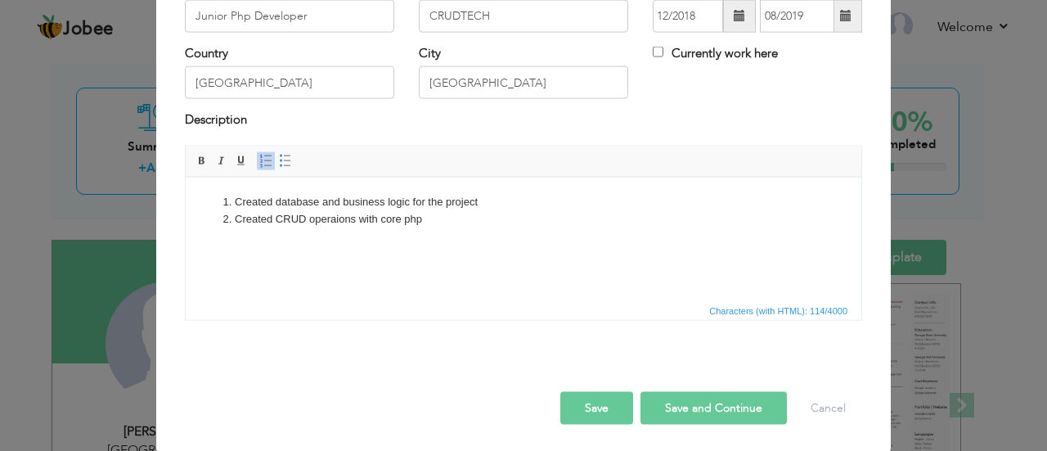
click at [694, 408] on button "Save and Continue" at bounding box center [714, 407] width 146 height 33
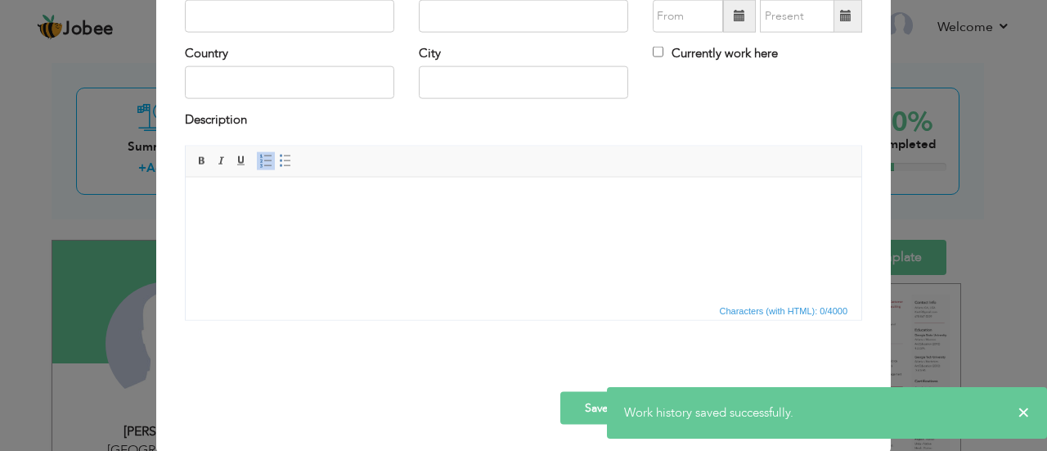
scroll to position [0, 0]
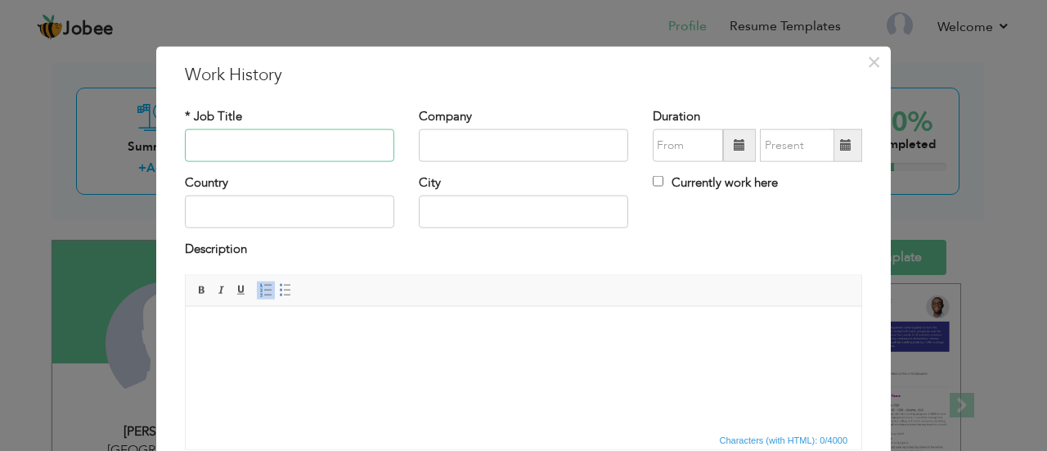
paste input "Junior React-Native Developer"
click at [249, 146] on input "Junior React-Native Developer" at bounding box center [289, 145] width 209 height 33
type input "Junior React-Native Developer"
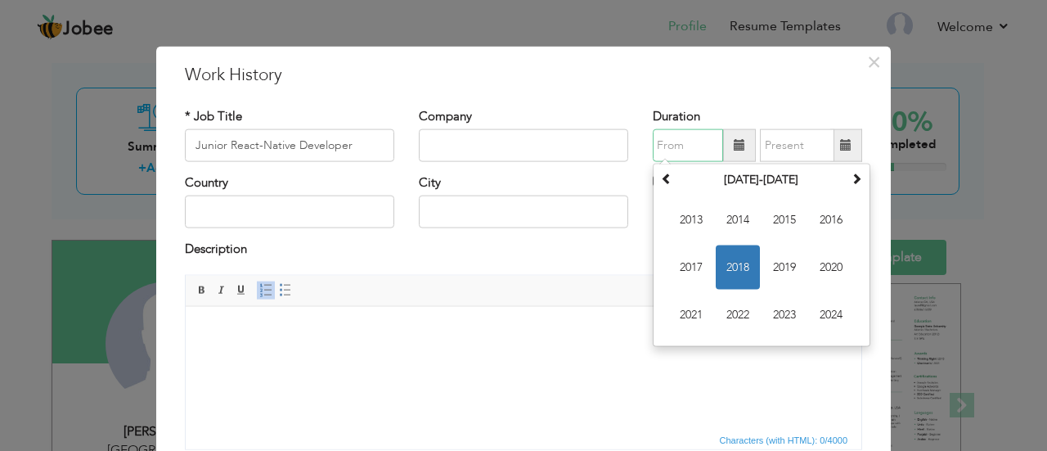
paste input "09/2019"
click at [653, 137] on input "09/2019" at bounding box center [688, 145] width 70 height 33
type input "09/2019"
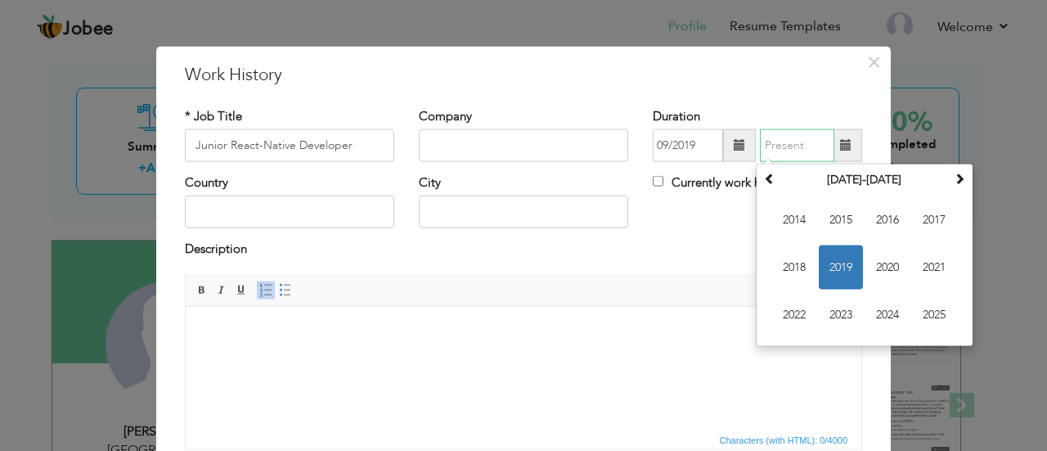
paste input "11/2019"
click at [787, 130] on input "11/2019" at bounding box center [797, 145] width 74 height 33
type input "11/2019"
click at [298, 198] on input "text" at bounding box center [289, 212] width 209 height 33
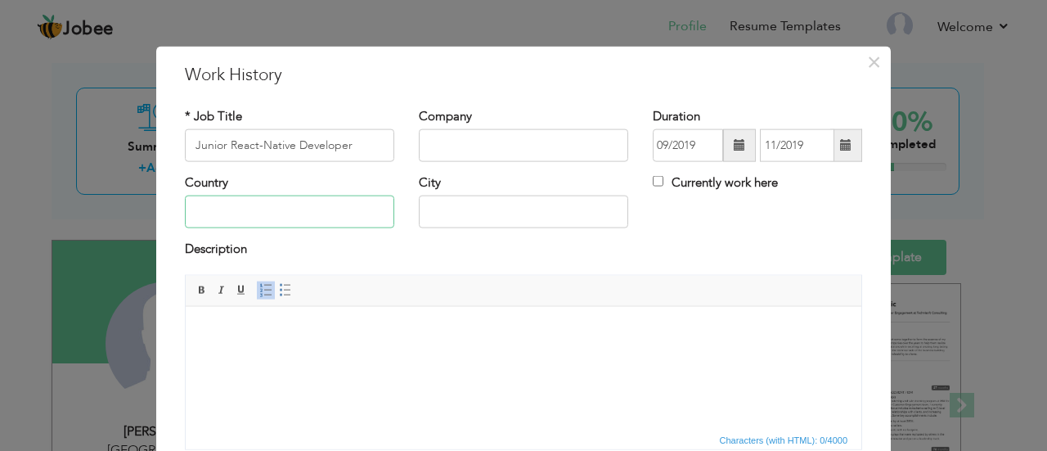
type input "[GEOGRAPHIC_DATA]"
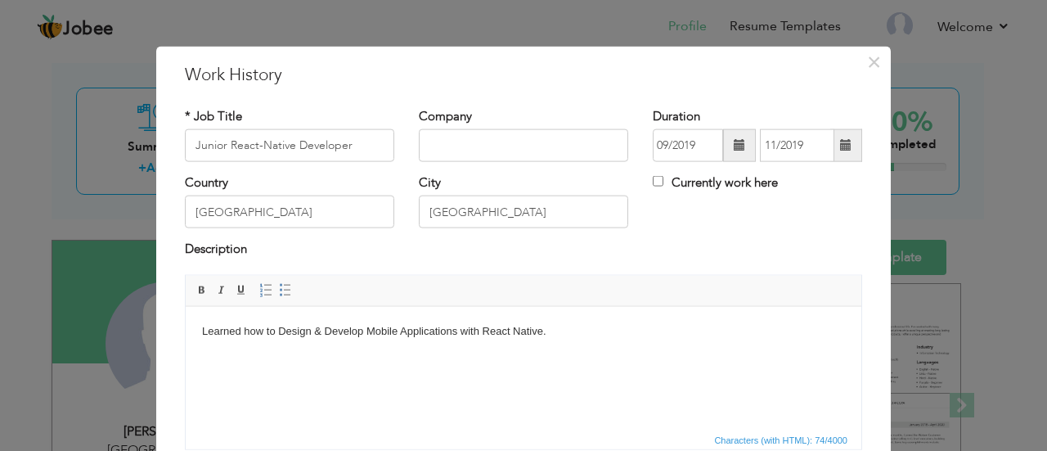
click at [420, 356] on html "Learned how to Design & Develop Mobile Applications with React Native." at bounding box center [524, 331] width 676 height 50
click at [611, 336] on body "Learned how to Design & Develop Mobile Applications with React Native." at bounding box center [523, 339] width 643 height 34
click at [452, 355] on body "Learned how to Design & Develop Mobile Applications with React Native. Learned …" at bounding box center [523, 347] width 643 height 51
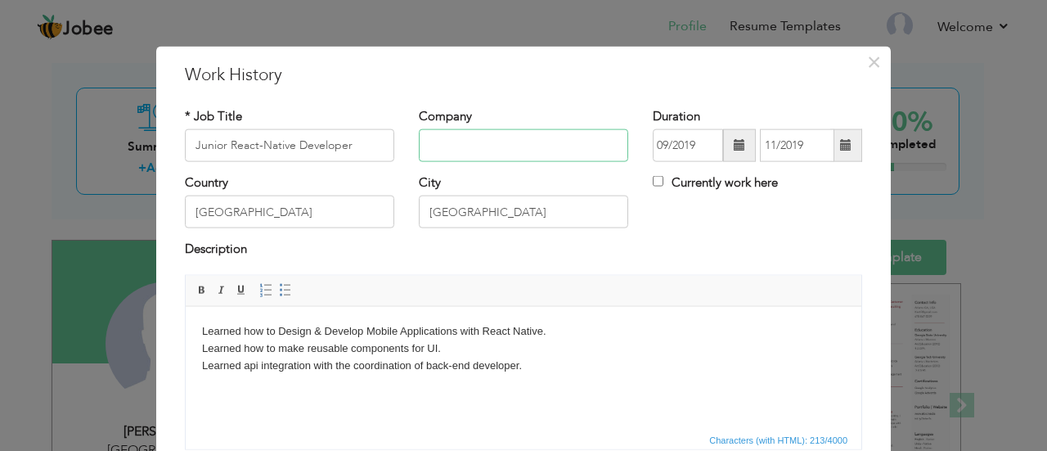
click at [523, 143] on input "text" at bounding box center [523, 145] width 209 height 33
paste input "Hnh Tech Solutions,"
click at [470, 156] on input "Hnh Tech Solutions," at bounding box center [523, 145] width 209 height 33
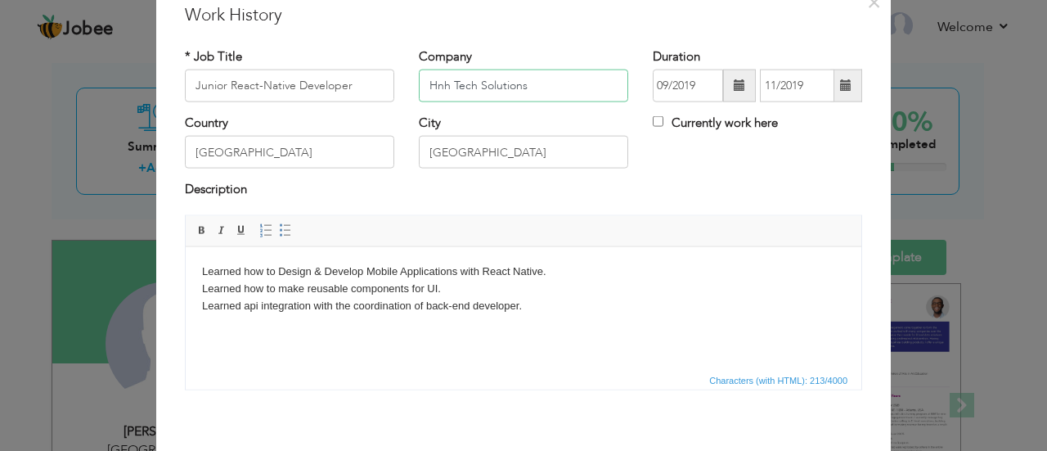
scroll to position [61, 0]
type input "Hnh Tech Solutions"
click at [200, 270] on html "Learned how to Design & Develop Mobile Applications with React Native. Learned …" at bounding box center [524, 295] width 676 height 101
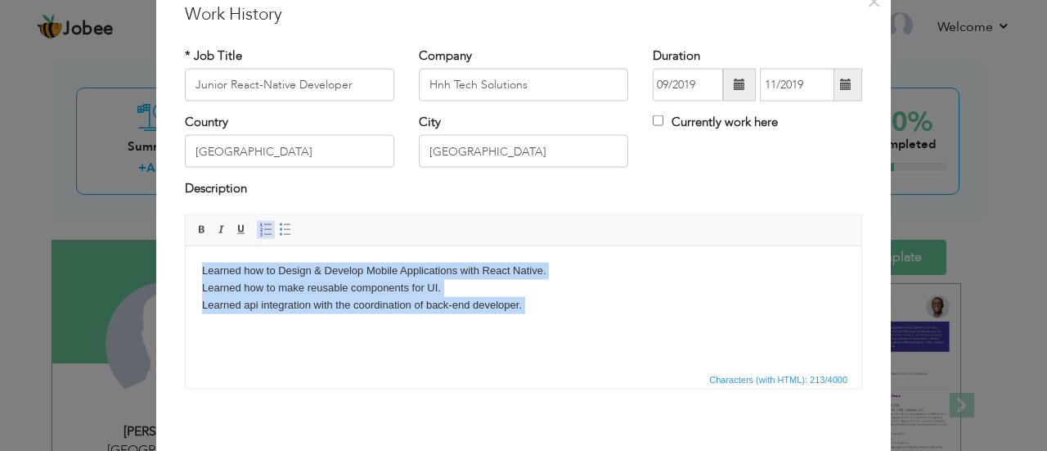
click at [259, 229] on span at bounding box center [265, 229] width 13 height 13
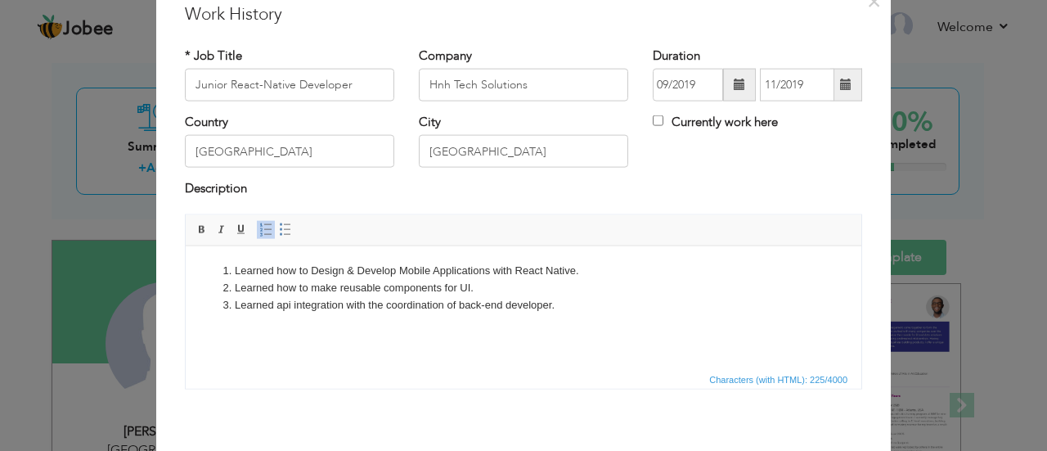
click at [455, 305] on li "Learned api integration with the coordination of back-end developer." at bounding box center [524, 304] width 578 height 17
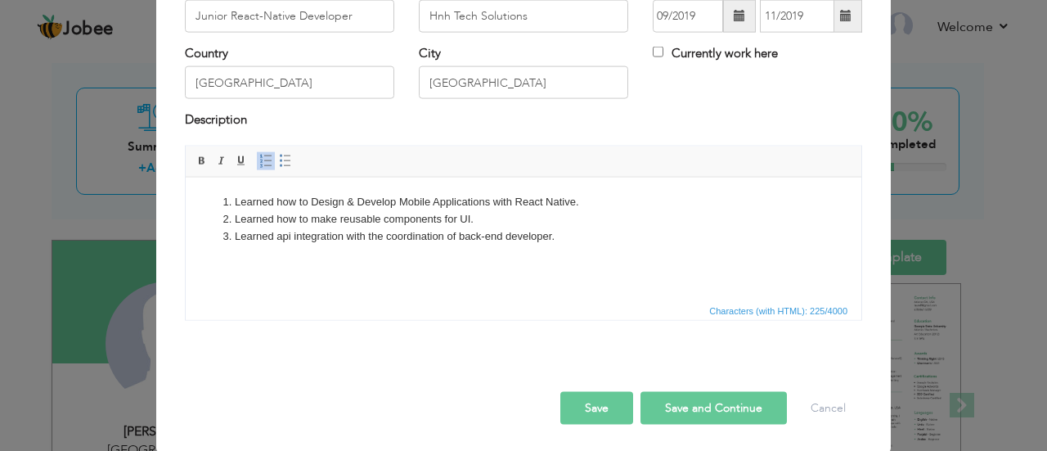
click at [690, 405] on button "Save and Continue" at bounding box center [714, 407] width 146 height 33
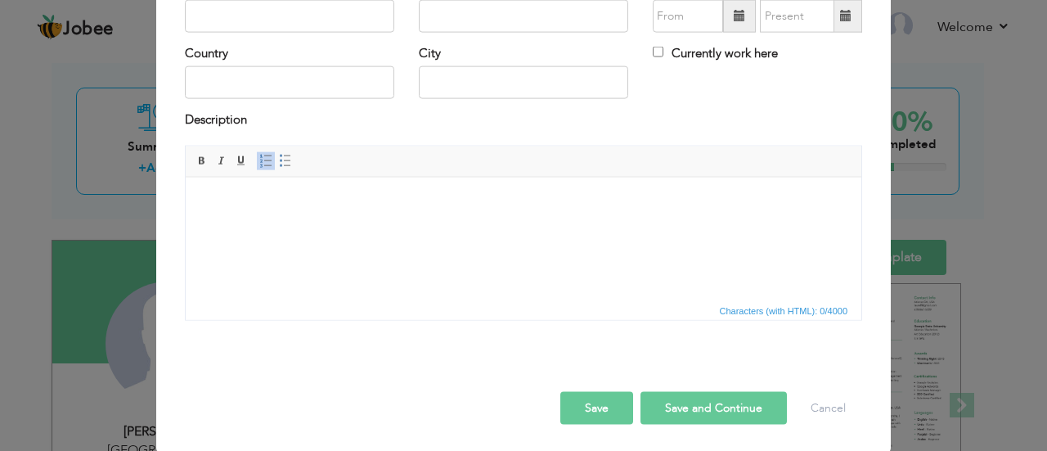
scroll to position [0, 0]
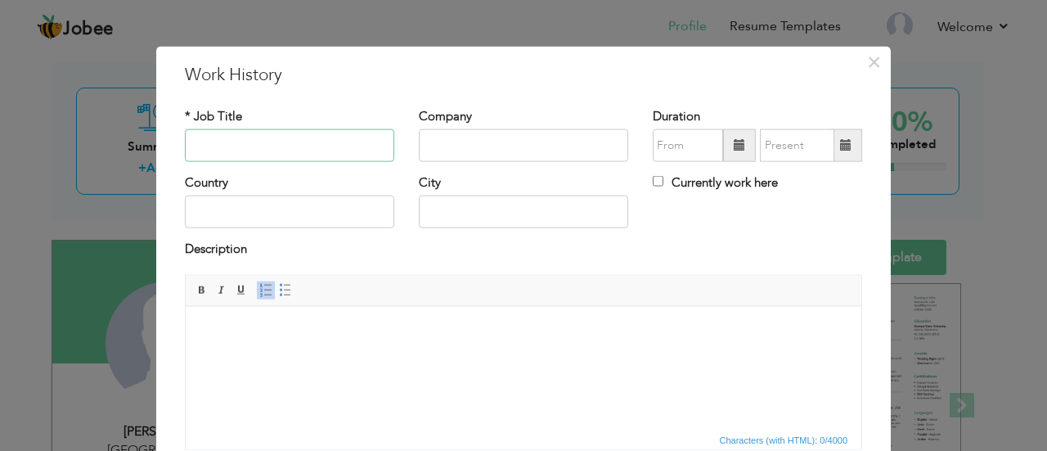
paste input "Flutter Developer"
click at [292, 138] on input "Flutter Developer" at bounding box center [289, 145] width 209 height 33
type input "Flutter Developer"
type input "[GEOGRAPHIC_DATA]"
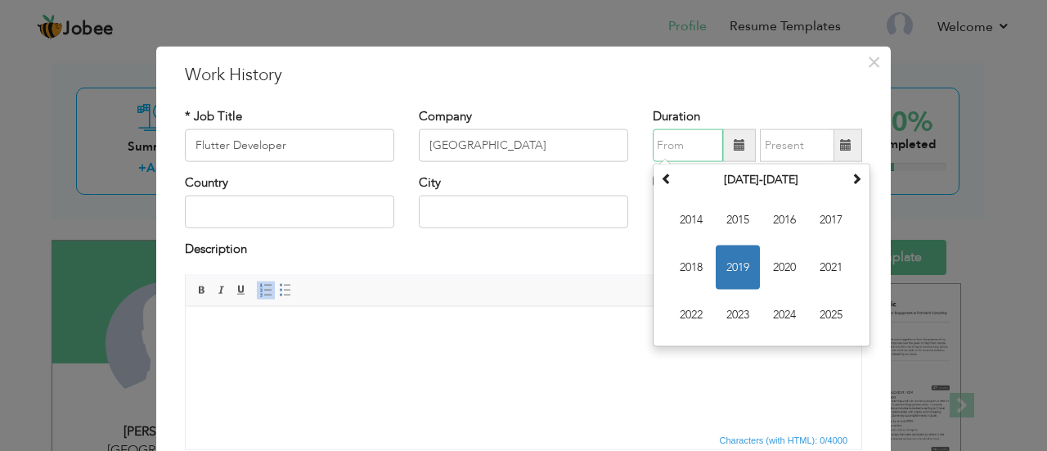
click at [676, 137] on input "text" at bounding box center [688, 145] width 70 height 33
type input "11/2019"
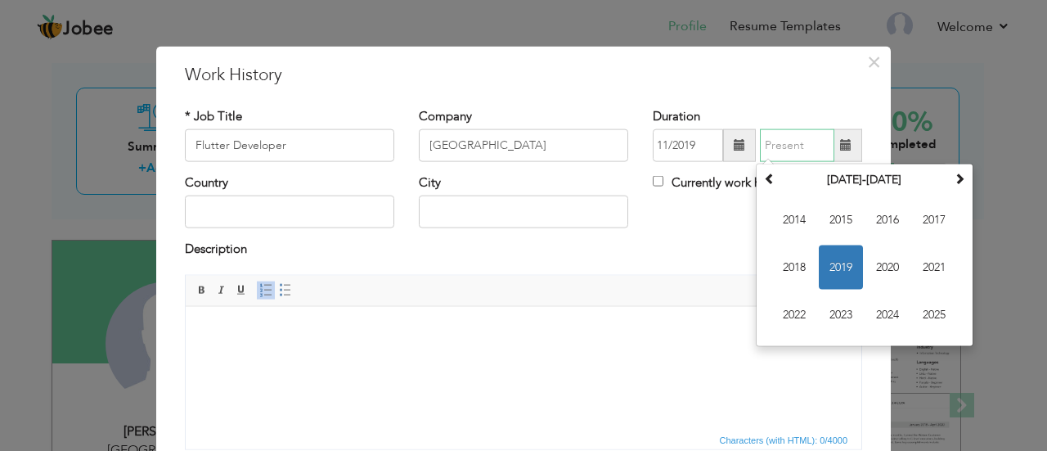
click at [800, 142] on input "text" at bounding box center [797, 145] width 74 height 33
type input "07/2022"
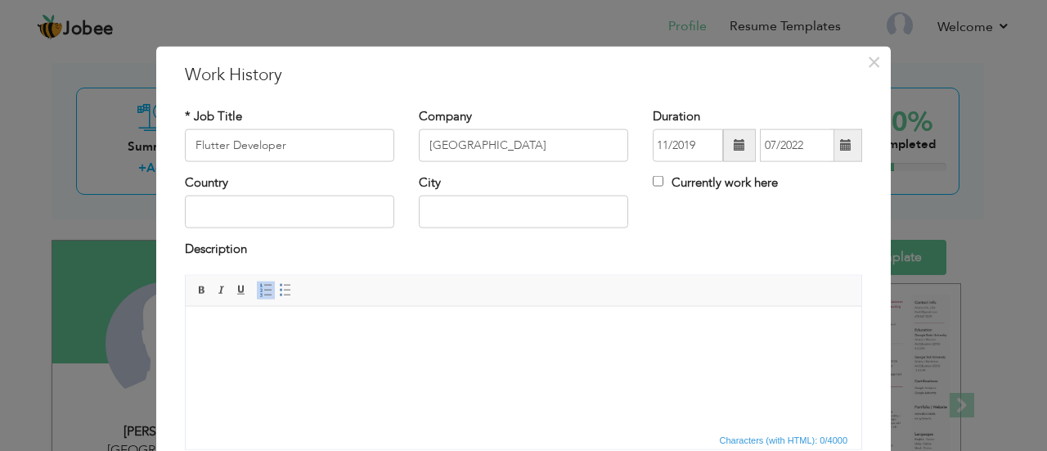
click at [771, 110] on div "Duration 11/2019 07/2022" at bounding box center [757, 134] width 209 height 54
click at [309, 214] on input "text" at bounding box center [289, 212] width 209 height 33
type input "[GEOGRAPHIC_DATA]"
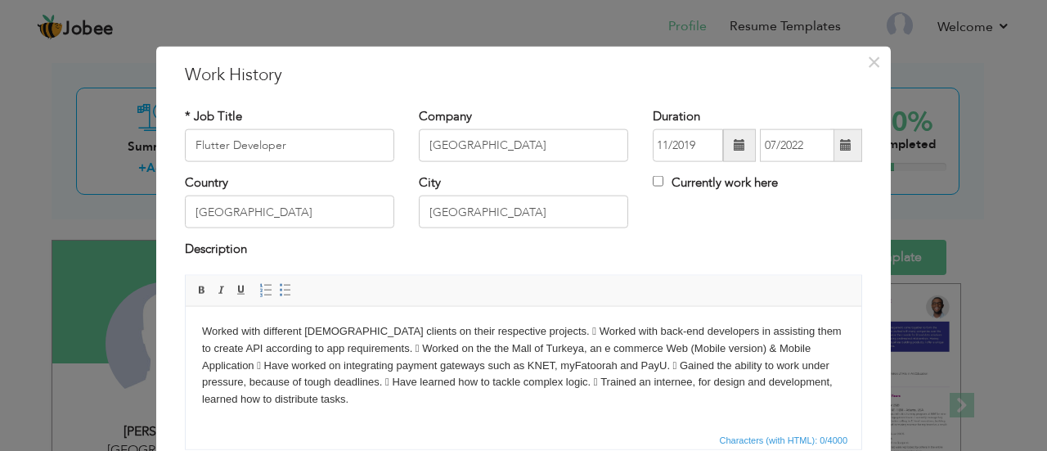
click at [423, 333] on body "Worked with different [DEMOGRAPHIC_DATA] clients on their respective projects. …" at bounding box center [523, 364] width 643 height 85
click at [200, 325] on html "Worked with different [DEMOGRAPHIC_DATA] clients on their respective projects. …" at bounding box center [524, 365] width 676 height 118
click at [511, 326] on body "Worked with different [DEMOGRAPHIC_DATA] clients on their respective projects. …" at bounding box center [523, 364] width 643 height 85
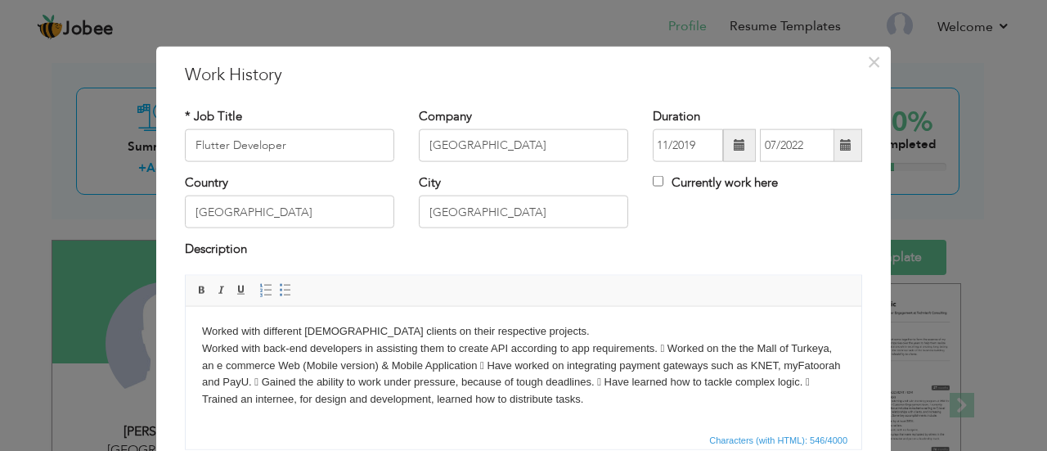
click at [673, 347] on body "Worked with different [DEMOGRAPHIC_DATA] clients on their respective projects. …" at bounding box center [523, 364] width 643 height 85
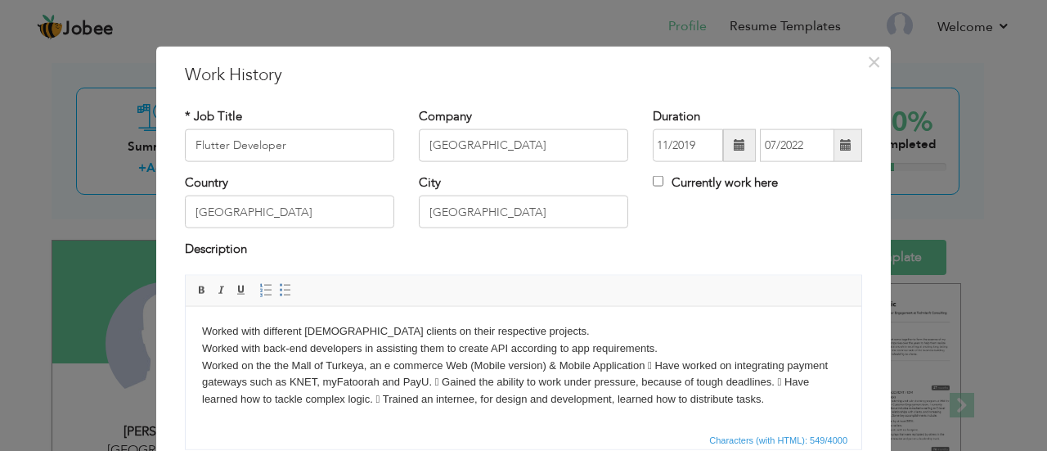
click at [653, 363] on body "Worked with different [DEMOGRAPHIC_DATA] clients on their respective projects. …" at bounding box center [523, 364] width 643 height 85
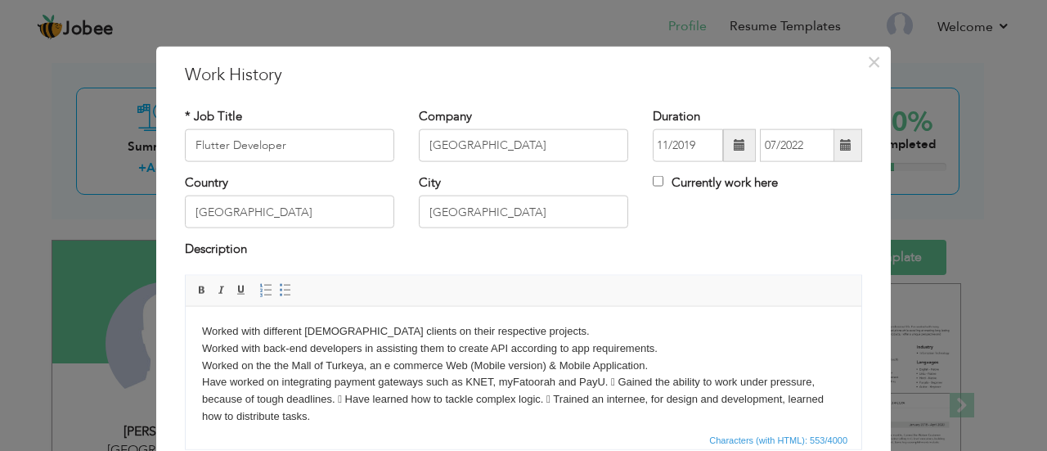
click at [621, 375] on body "Worked with different [DEMOGRAPHIC_DATA] clients on their respective projects. …" at bounding box center [523, 373] width 643 height 102
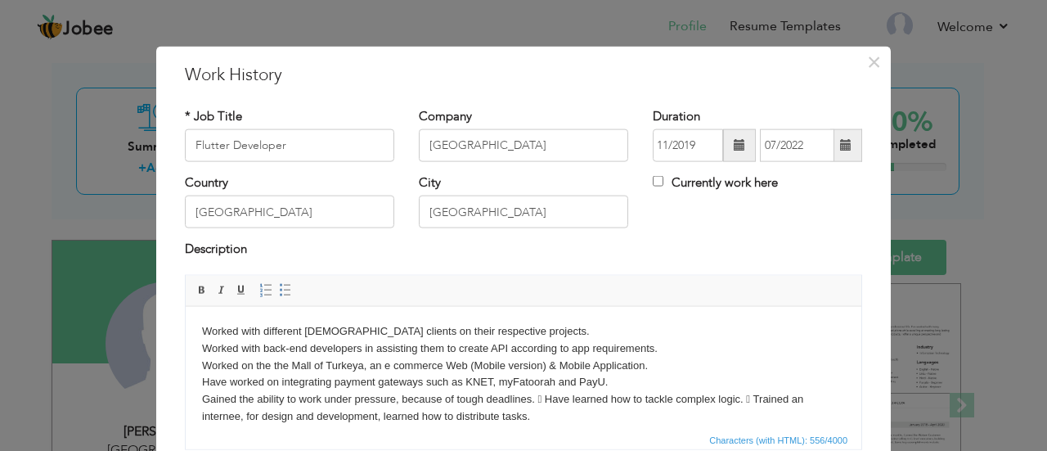
scroll to position [11, 0]
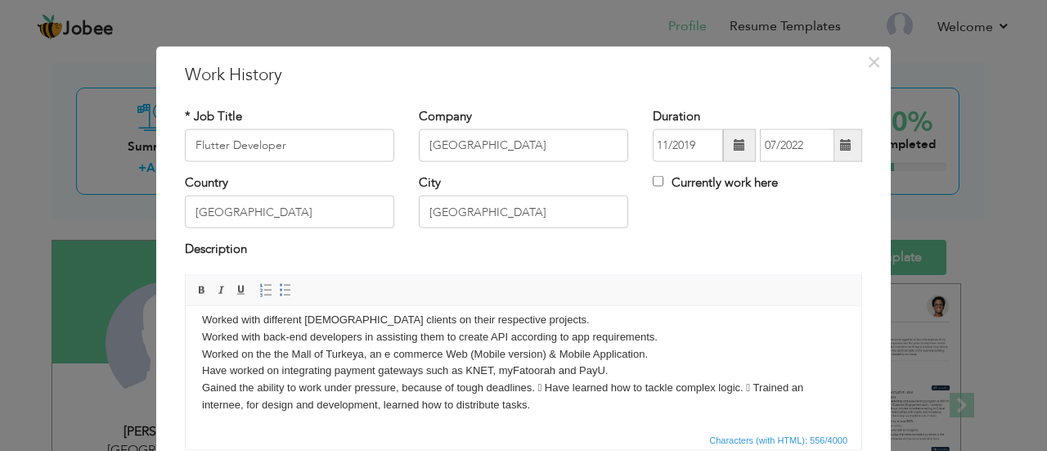
click at [544, 389] on body "Worked with different [DEMOGRAPHIC_DATA] clients on their respective projects. …" at bounding box center [523, 362] width 643 height 102
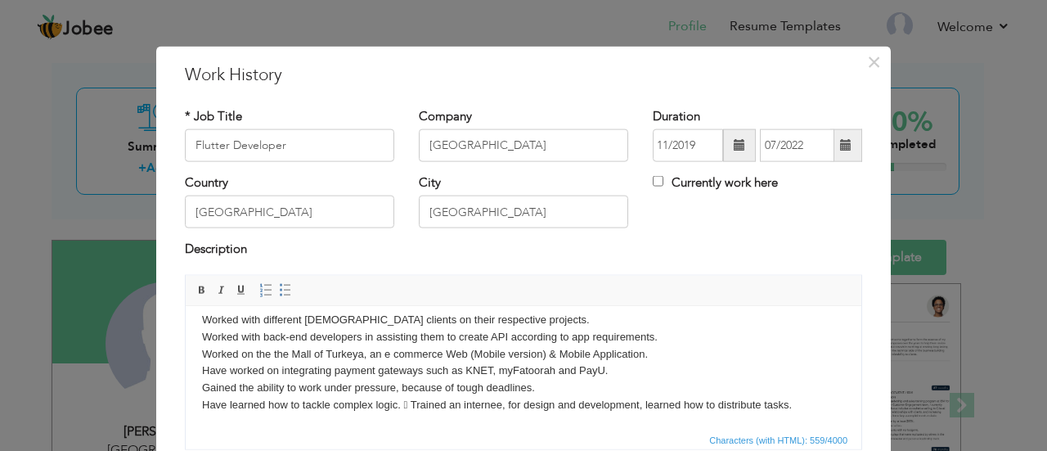
click at [416, 402] on body "Worked with different [DEMOGRAPHIC_DATA] clients on their respective projects. …" at bounding box center [523, 362] width 643 height 102
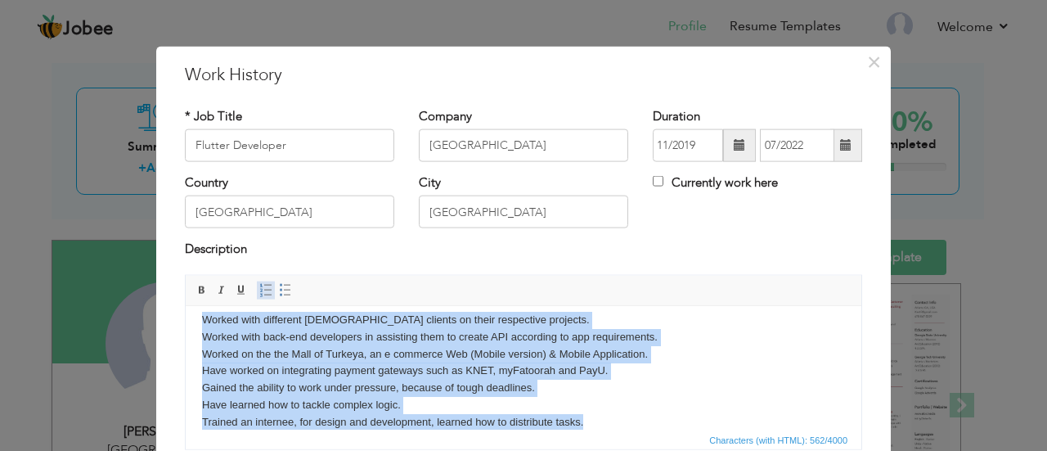
click at [257, 294] on link "Insert/Remove Numbered List" at bounding box center [266, 290] width 18 height 18
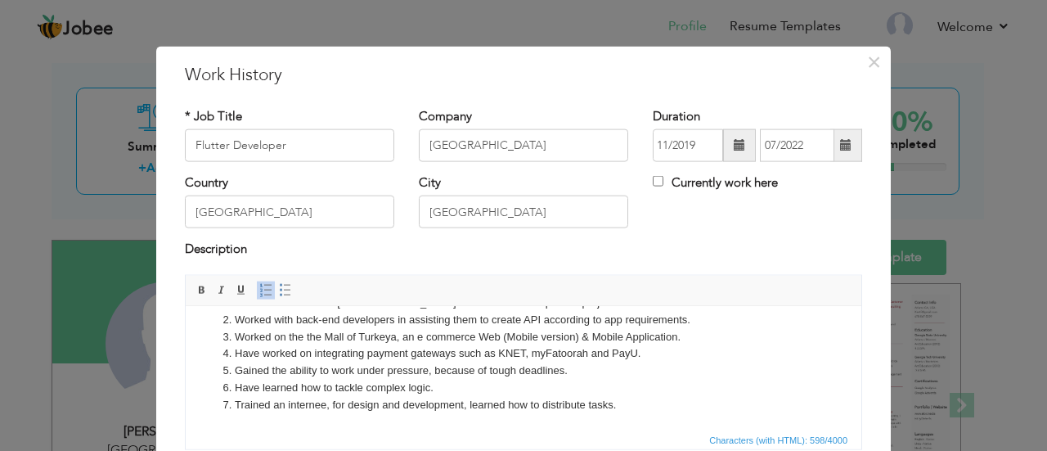
scroll to position [129, 0]
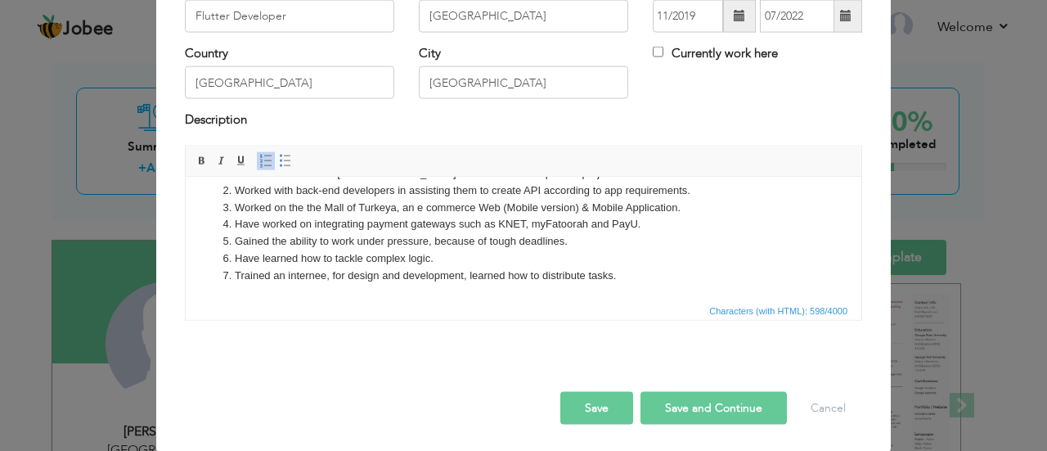
click at [720, 398] on button "Save and Continue" at bounding box center [714, 407] width 146 height 33
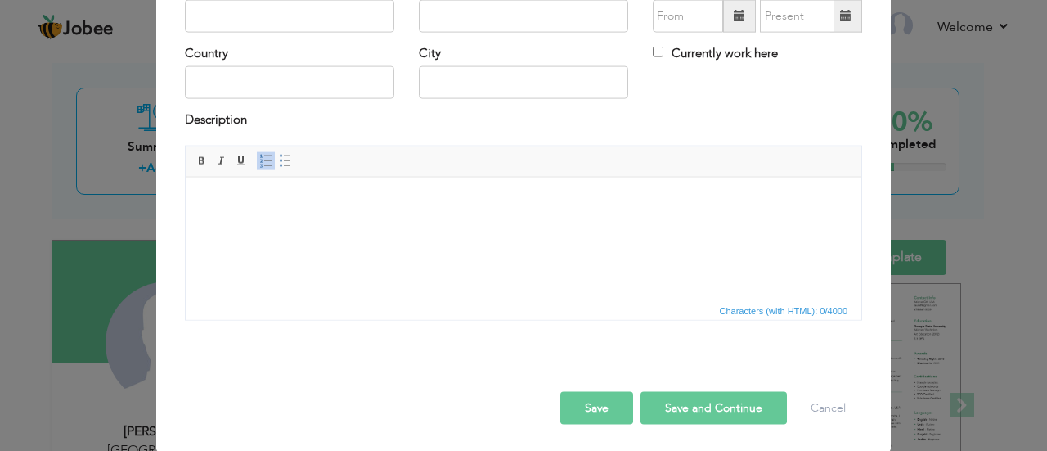
scroll to position [0, 0]
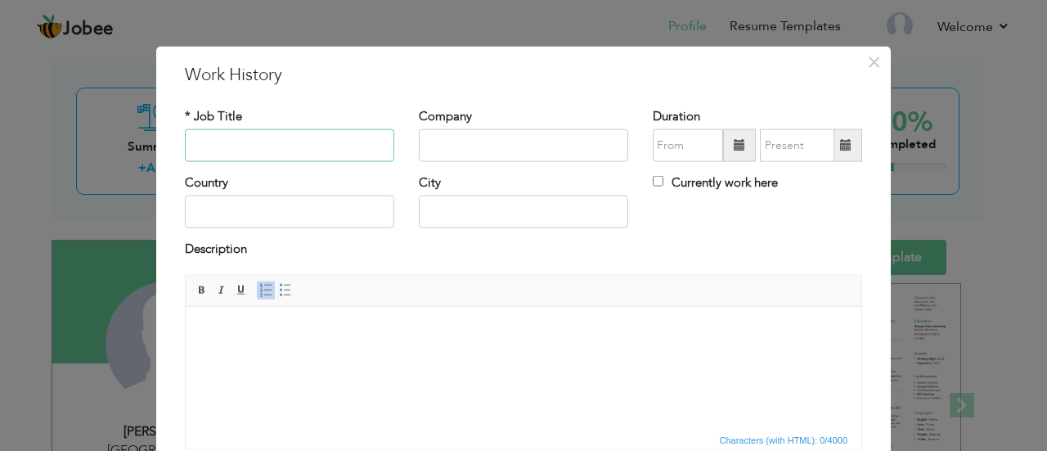
paste input "Senior Flutter Developer"
click at [336, 151] on input "Senior Flutter Developer" at bounding box center [289, 145] width 209 height 33
type input "Senior Flutter Developer"
click at [493, 142] on input "text" at bounding box center [523, 145] width 209 height 33
paste input "Darent"
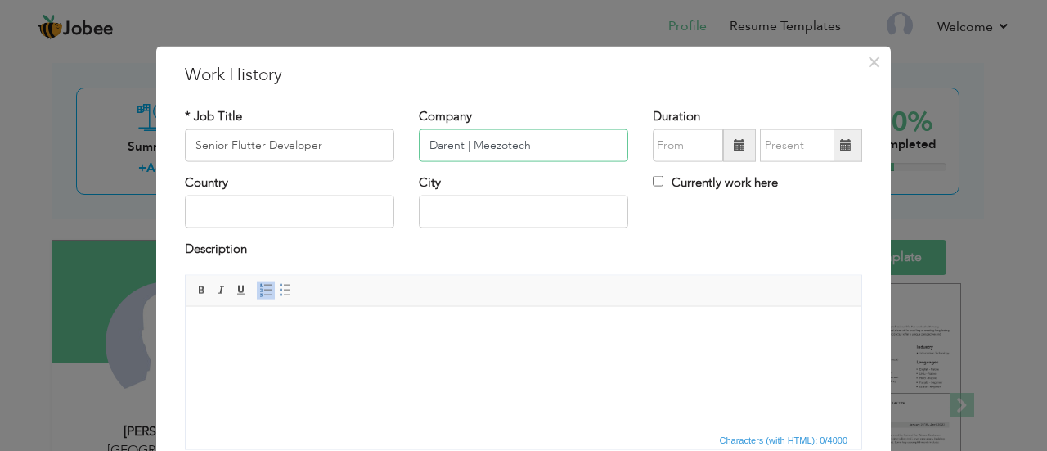
type input "Darent | Meezotech"
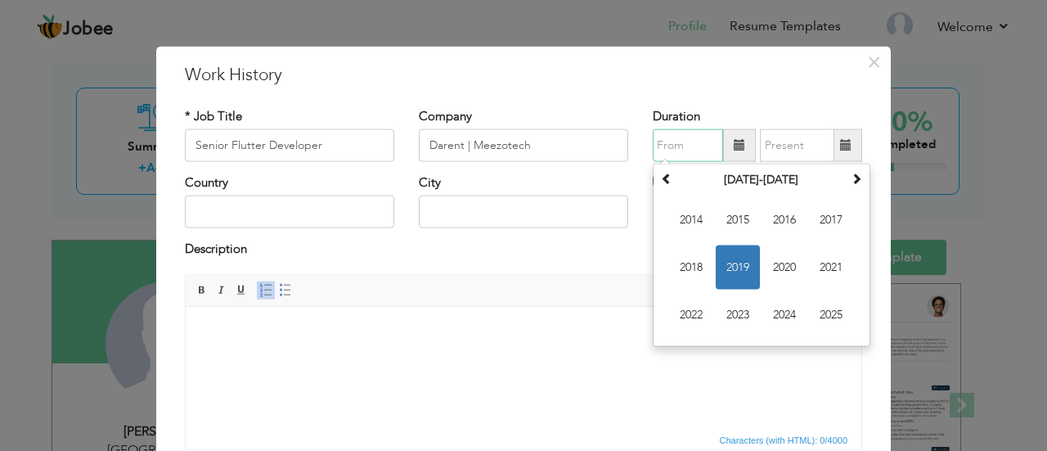
click at [697, 144] on input "text" at bounding box center [688, 145] width 70 height 33
type input "07/2022"
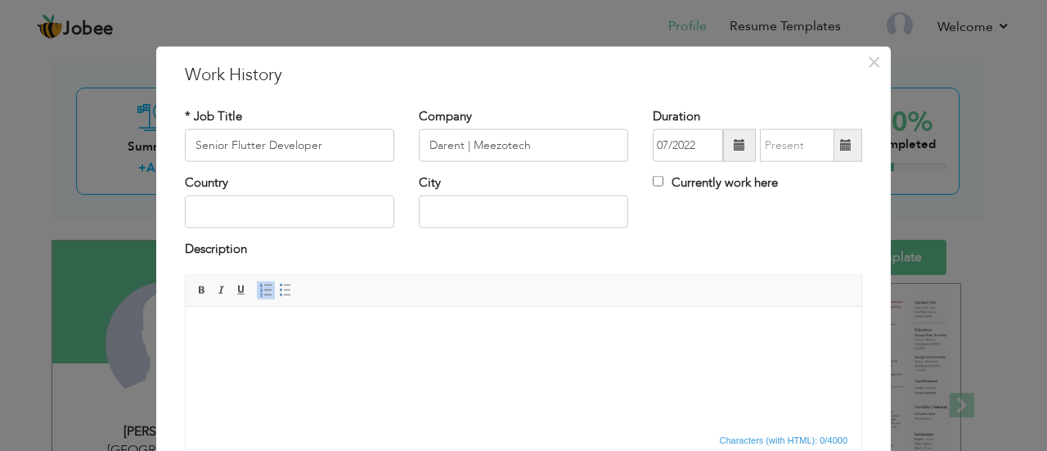
click at [763, 80] on h3 "Work History" at bounding box center [523, 74] width 677 height 25
click at [700, 183] on label "Currently work here" at bounding box center [715, 182] width 125 height 17
click at [664, 183] on input "Currently work here" at bounding box center [658, 181] width 11 height 11
checkbox input "true"
click at [531, 207] on input "text" at bounding box center [523, 212] width 209 height 33
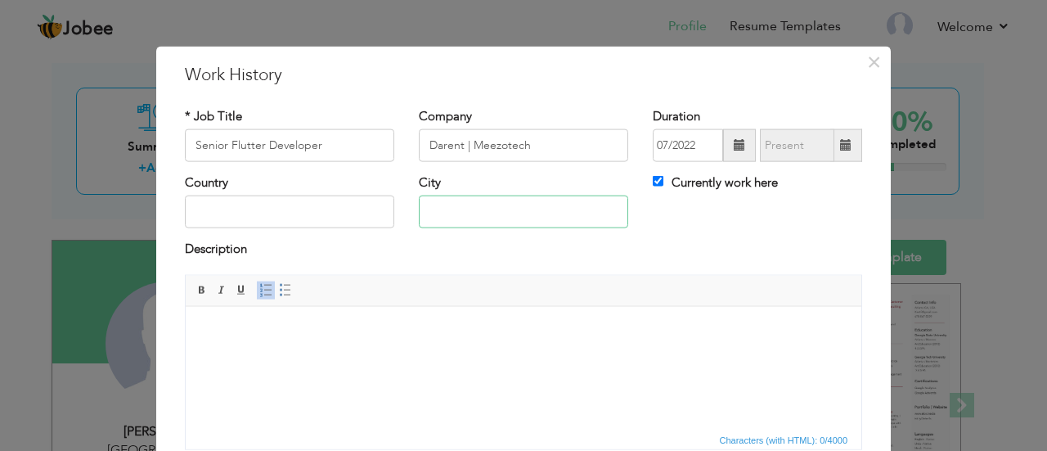
type input "[GEOGRAPHIC_DATA]"
click at [513, 349] on html at bounding box center [524, 331] width 676 height 50
